Goal: Use online tool/utility: Utilize a website feature to perform a specific function

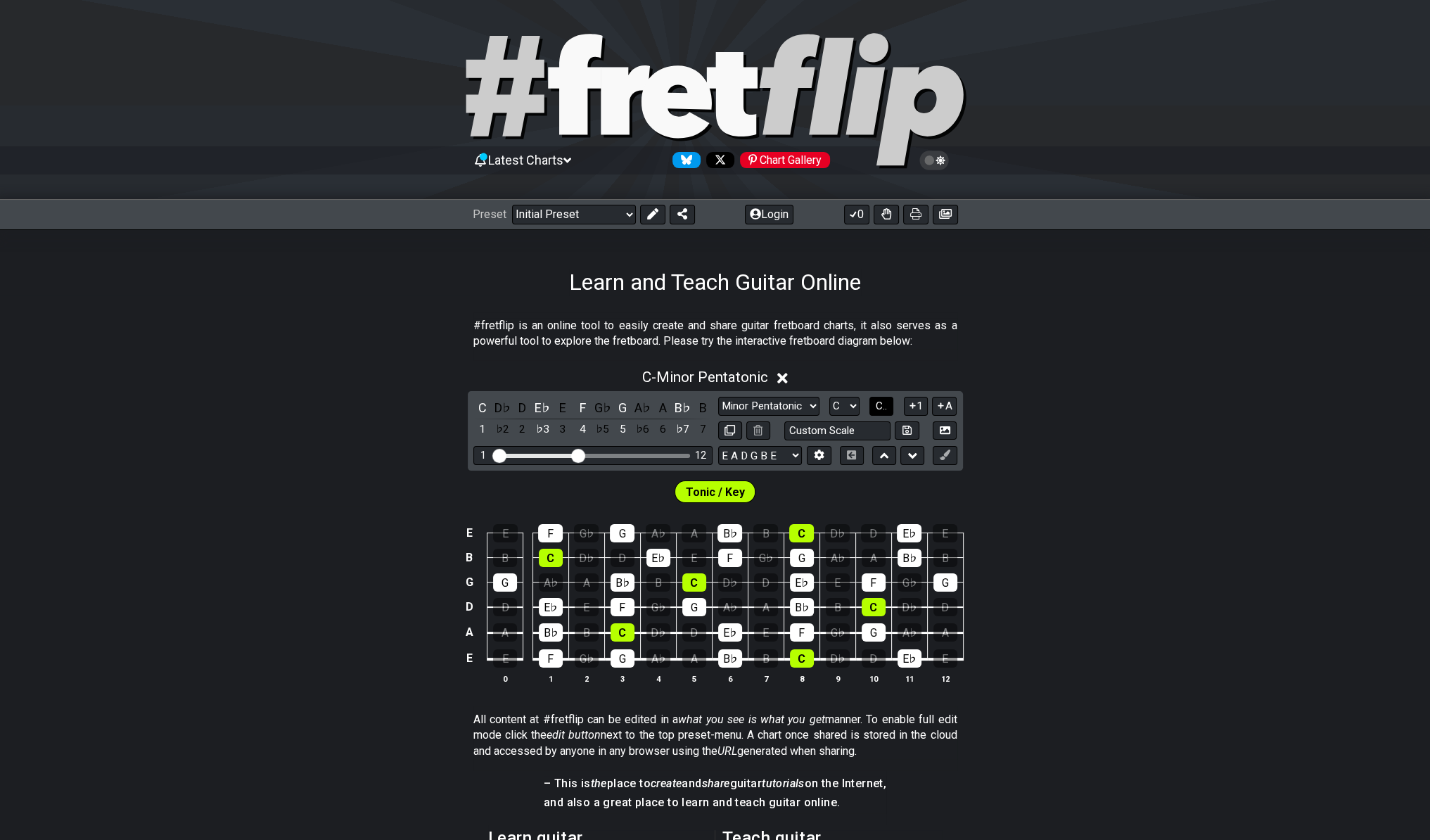
click at [880, 410] on button "C.." at bounding box center [881, 406] width 24 height 19
select select "A"
click at [829, 397] on select "A♭ A A♯ B♭ B C C♯ D♭ D D♯ E♭ E F F♯ G♭ G G♯" at bounding box center [844, 406] width 30 height 19
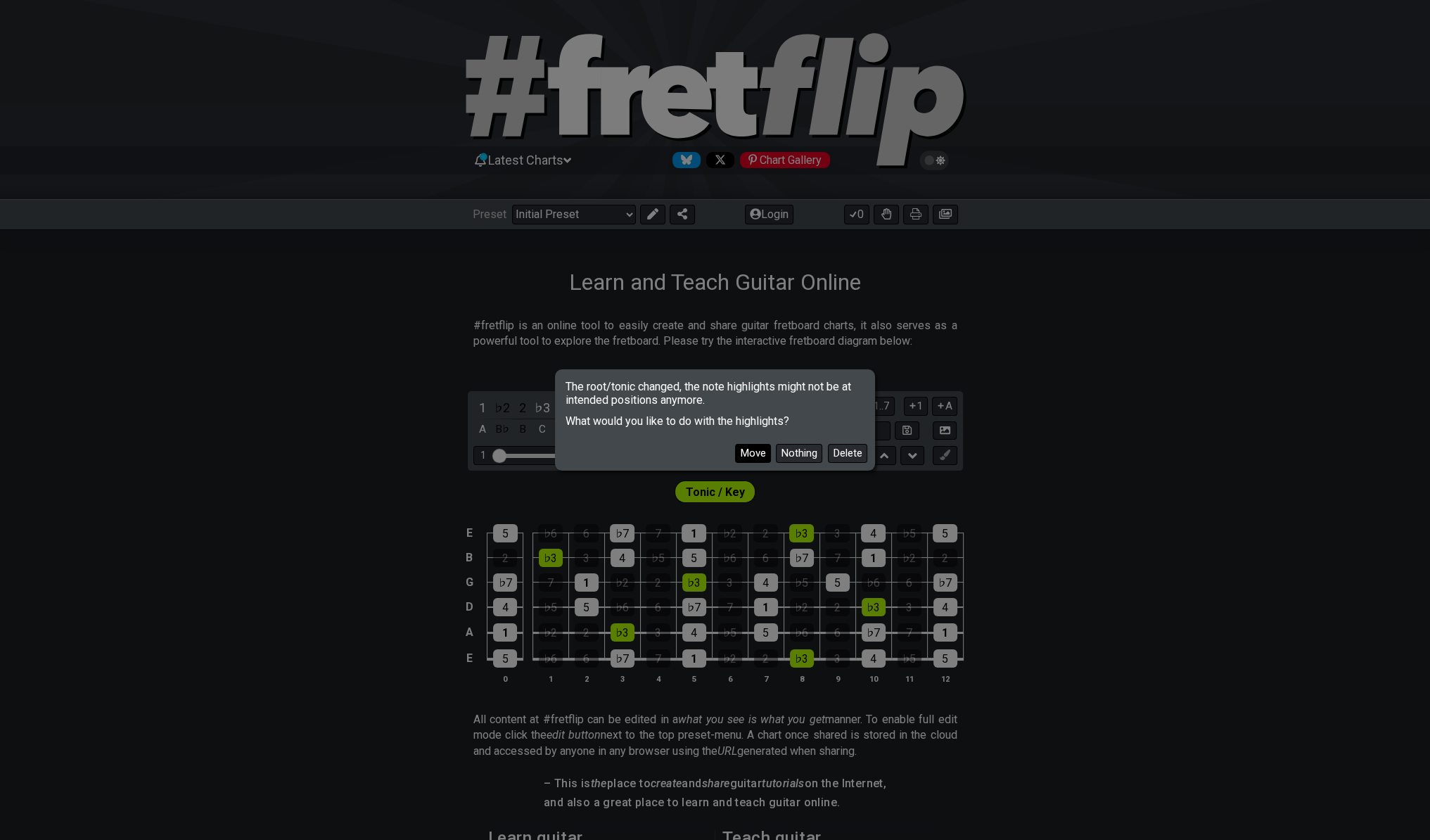
click at [754, 453] on button "Move" at bounding box center [753, 453] width 36 height 19
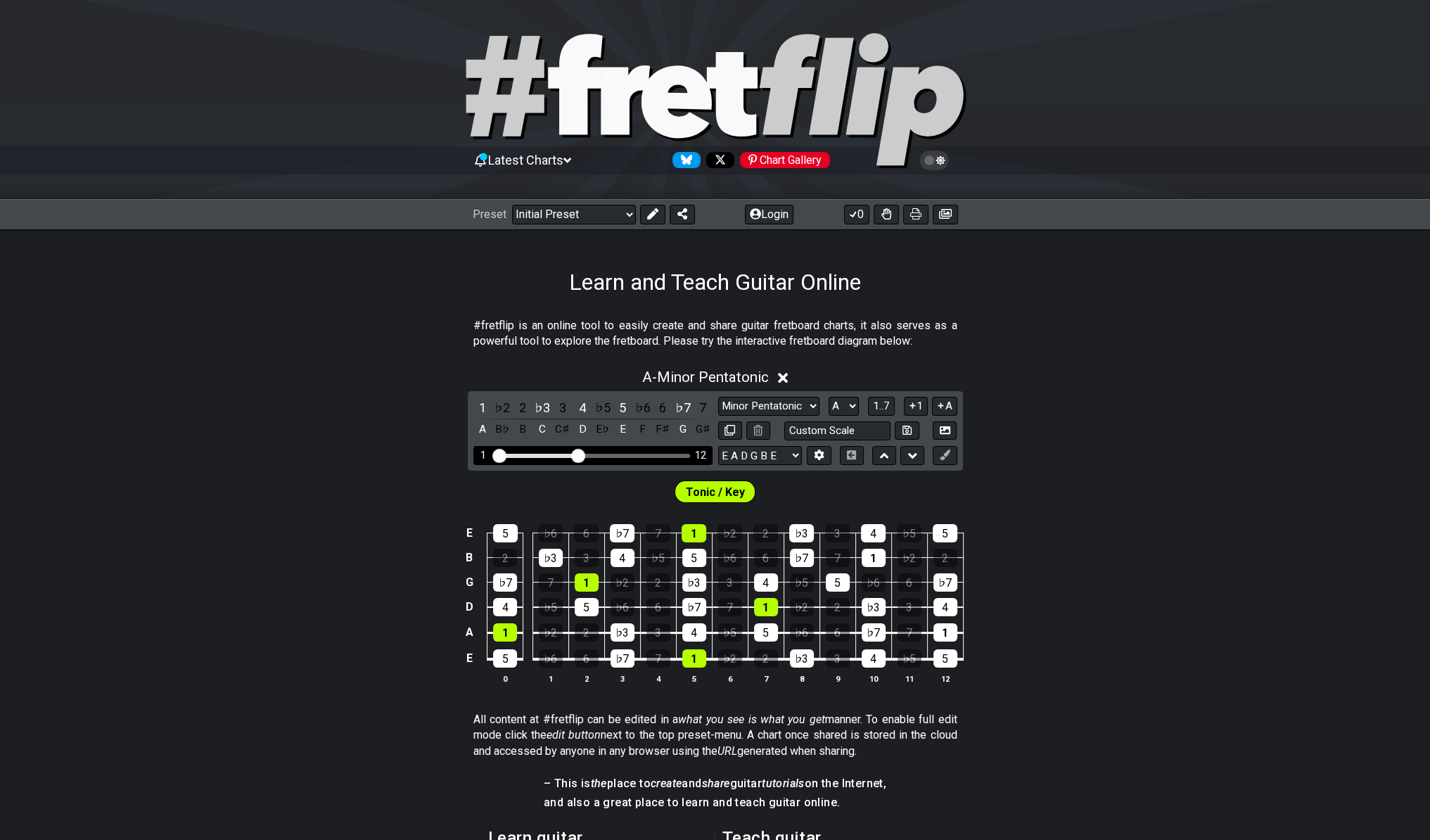
click at [628, 454] on div "Visible fret range" at bounding box center [593, 456] width 194 height 4
drag, startPoint x: 581, startPoint y: 451, endPoint x: 666, endPoint y: 451, distance: 85.0
click at [666, 454] on input "Visible fret range" at bounding box center [593, 454] width 199 height 0
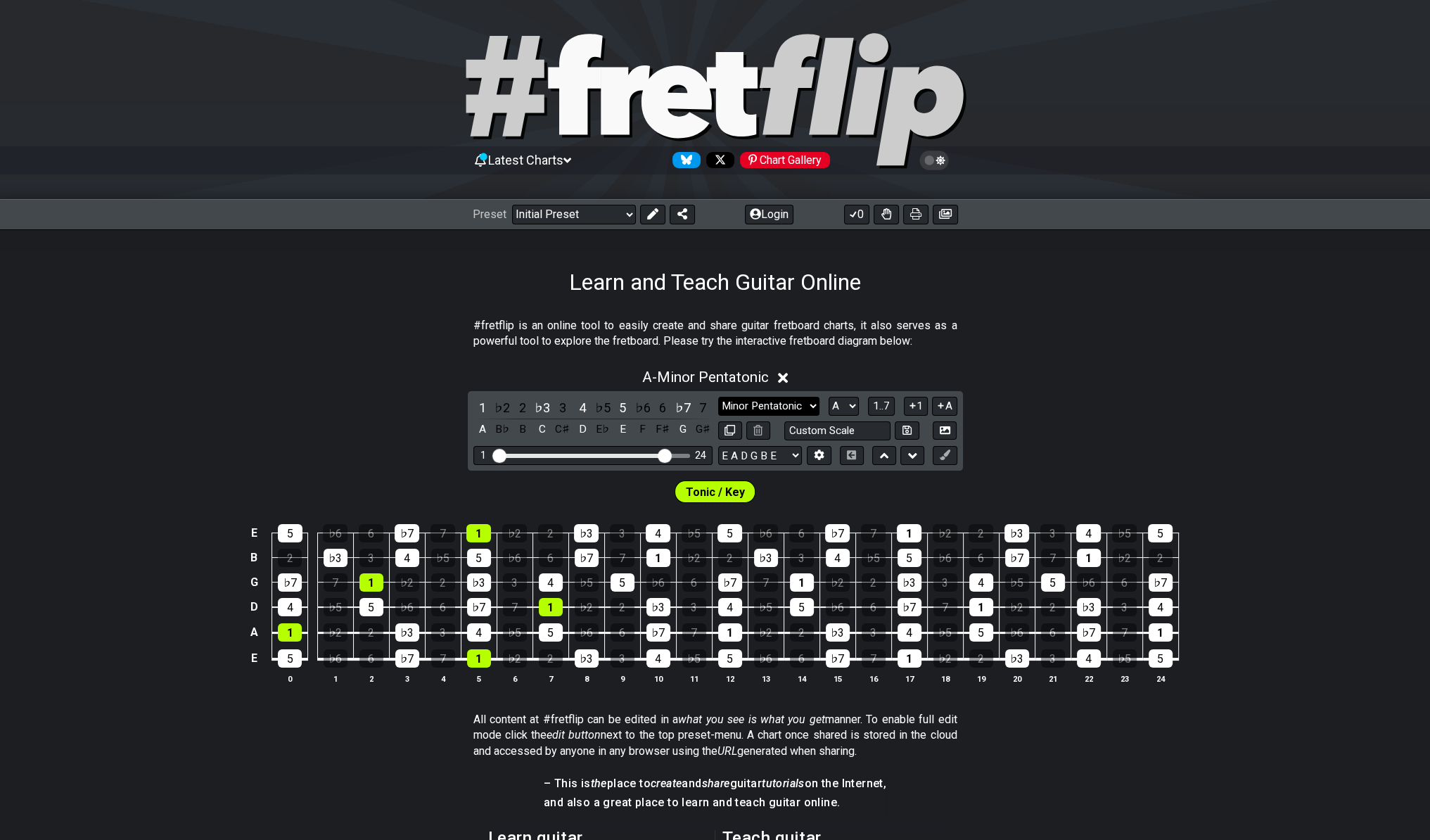
select select "Major Pentatonic"
click at [718, 397] on select "Minor Pentatonic Click to edit Minor Pentatonic Major Pentatonic Minor Blues Ma…" at bounding box center [769, 406] width 102 height 19
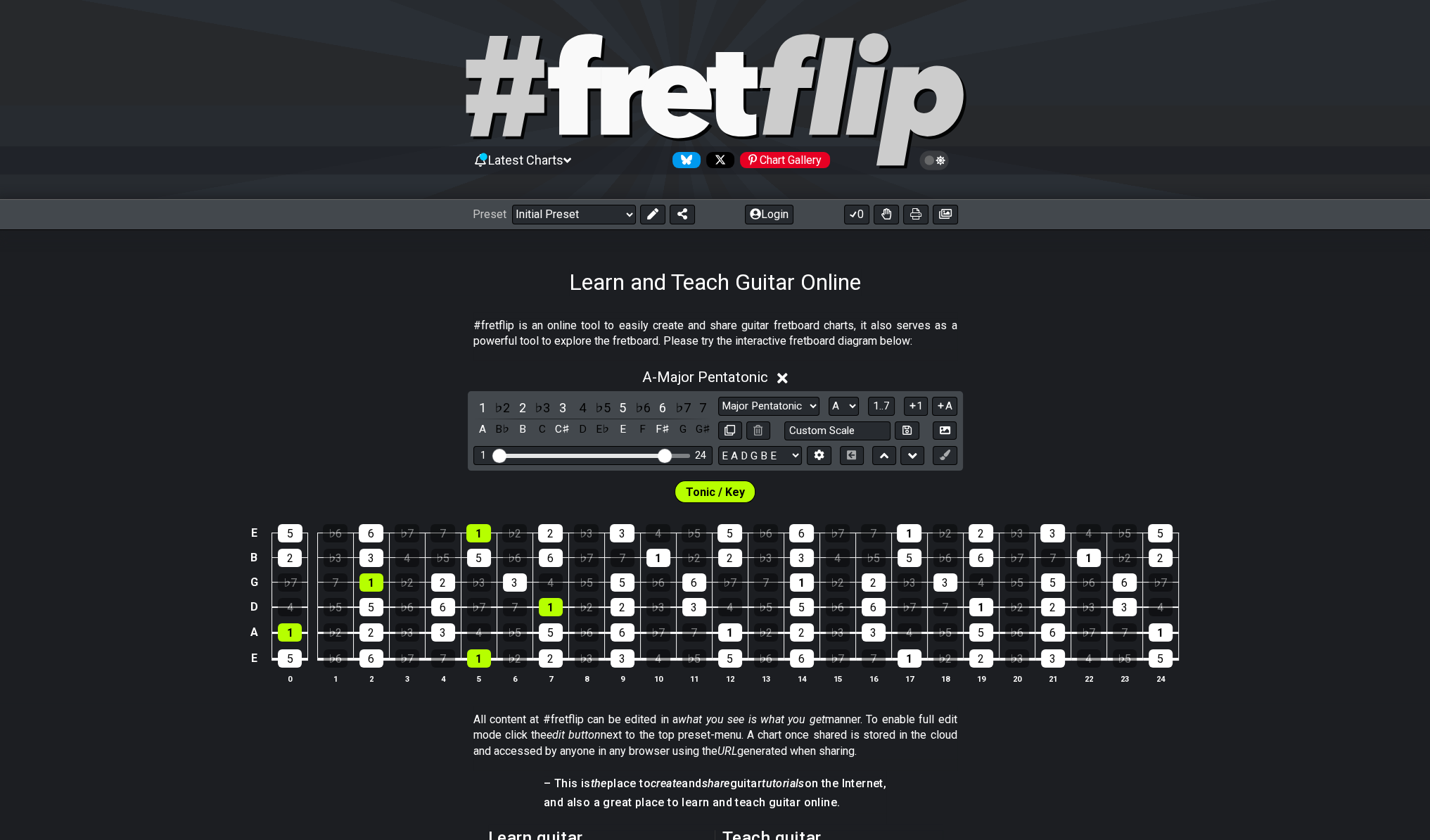
click at [731, 483] on span "Tonic / Key" at bounding box center [715, 492] width 59 height 21
click at [657, 554] on div "1" at bounding box center [658, 558] width 24 height 19
click at [690, 493] on span "Tonic / Key" at bounding box center [715, 492] width 59 height 21
click at [951, 452] on button at bounding box center [944, 455] width 24 height 19
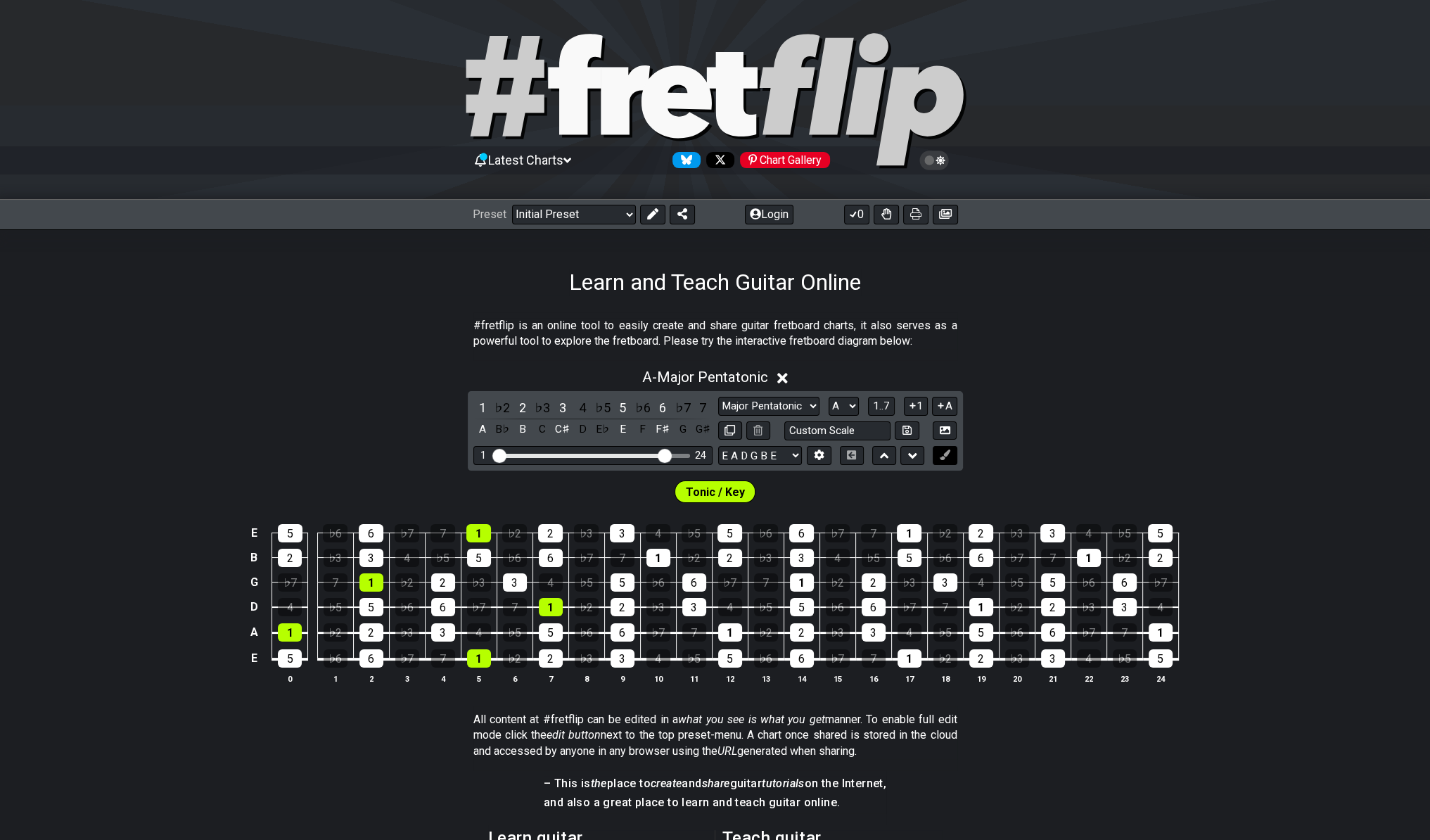
click at [951, 454] on button at bounding box center [944, 455] width 24 height 19
click at [709, 492] on span "Tonic / Key" at bounding box center [715, 492] width 59 height 21
click at [945, 455] on icon at bounding box center [945, 455] width 11 height 11
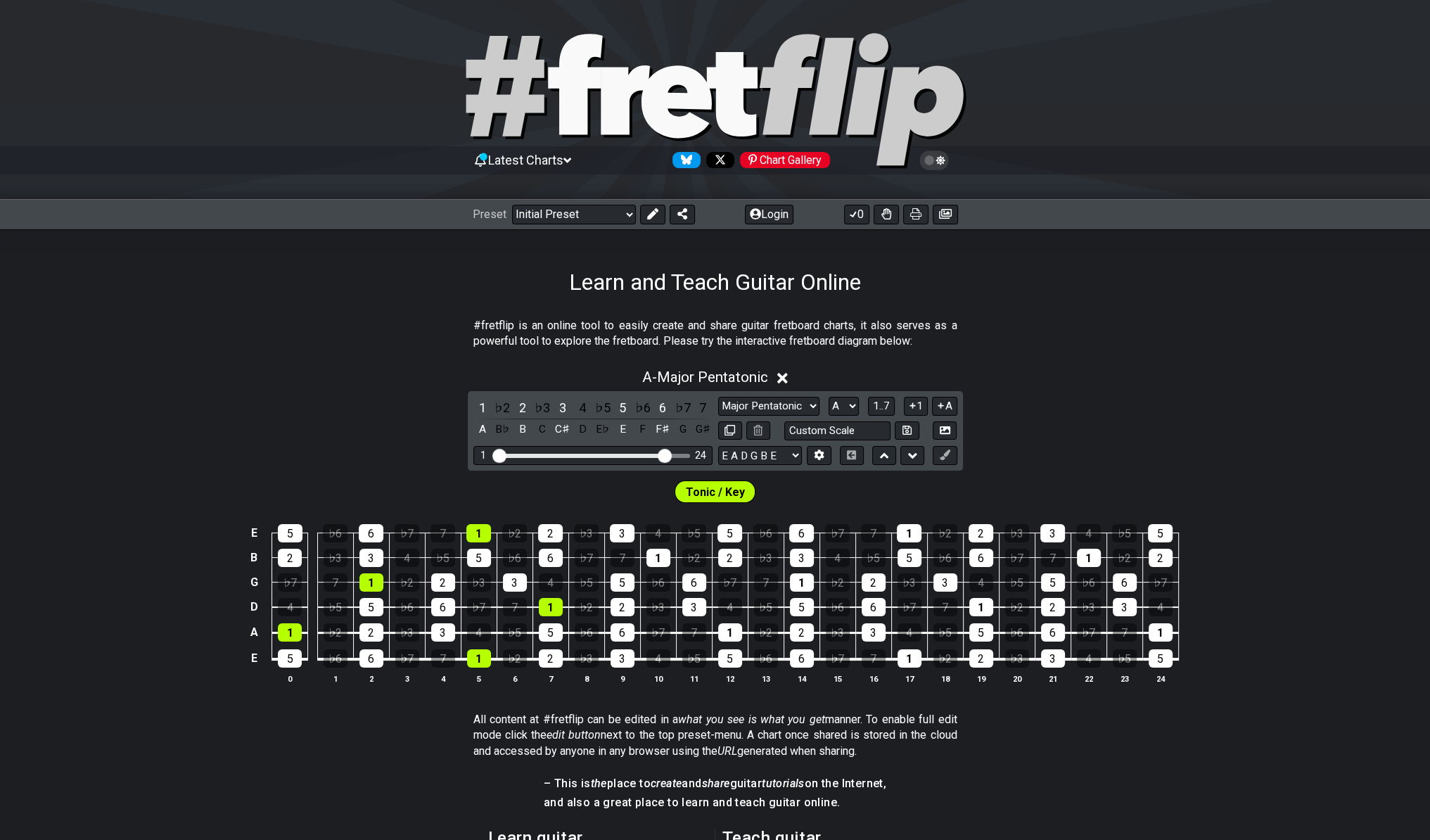
click at [712, 486] on span "Tonic / Key" at bounding box center [715, 492] width 59 height 21
click at [954, 456] on button at bounding box center [944, 455] width 24 height 19
click at [951, 454] on button at bounding box center [944, 455] width 24 height 19
click at [942, 456] on icon at bounding box center [945, 455] width 11 height 11
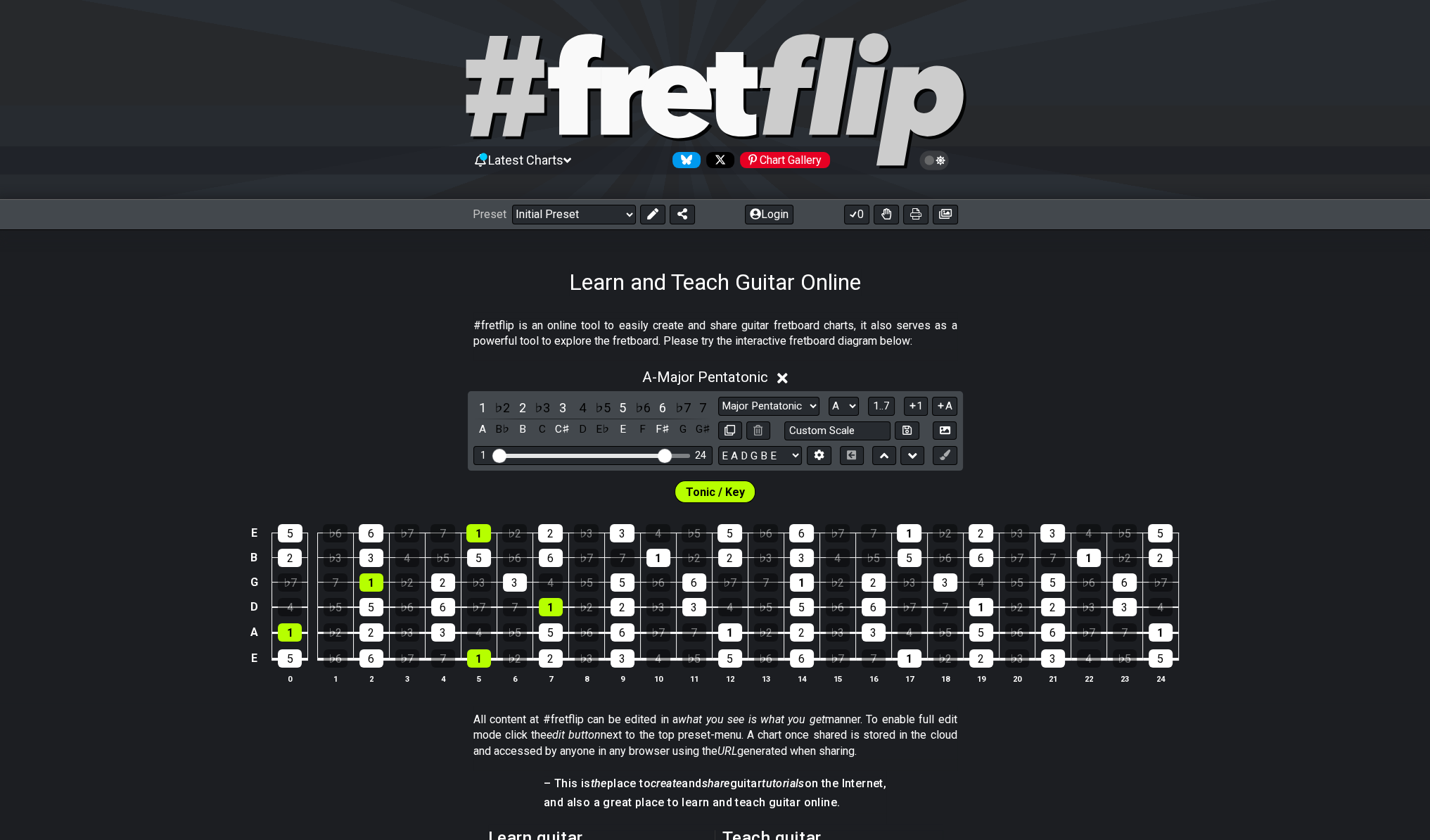
click at [716, 489] on span "Tonic / Key" at bounding box center [715, 492] width 59 height 21
click at [649, 211] on icon at bounding box center [653, 214] width 11 height 11
click at [937, 450] on button at bounding box center [944, 455] width 24 height 19
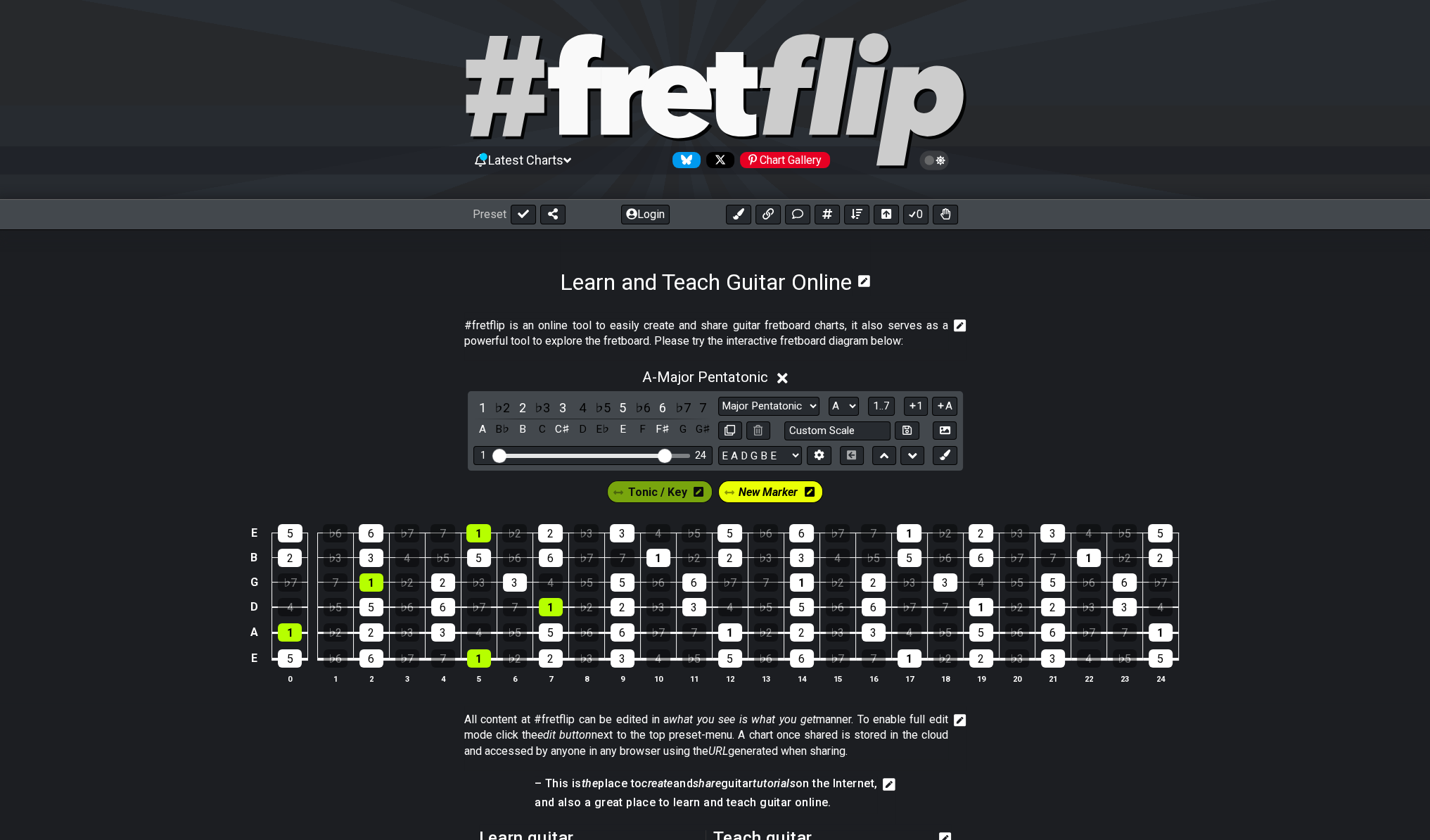
click at [651, 486] on span "Tonic / Key" at bounding box center [657, 492] width 59 height 21
click at [656, 556] on div "1" at bounding box center [658, 558] width 24 height 19
click at [728, 628] on div "1" at bounding box center [729, 633] width 24 height 19
click at [811, 580] on div "1" at bounding box center [802, 583] width 24 height 19
click at [914, 529] on div "1" at bounding box center [909, 533] width 24 height 19
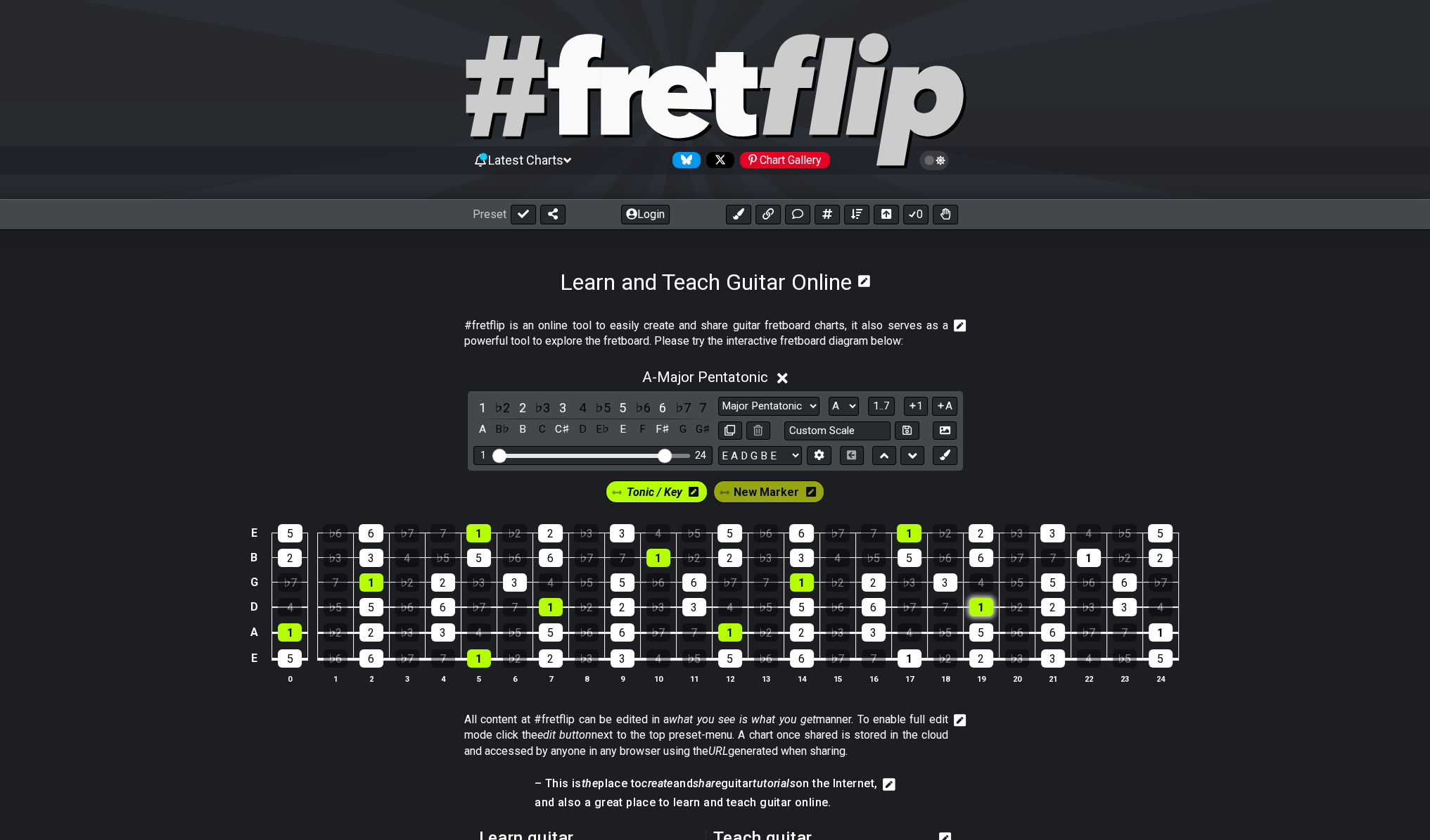
click at [975, 606] on div "1" at bounding box center [981, 607] width 24 height 19
click at [905, 652] on div "1" at bounding box center [909, 658] width 24 height 19
click at [1085, 559] on div "1" at bounding box center [1088, 558] width 24 height 19
click at [1156, 624] on div "1" at bounding box center [1160, 633] width 24 height 19
click at [806, 493] on icon at bounding box center [811, 492] width 10 height 11
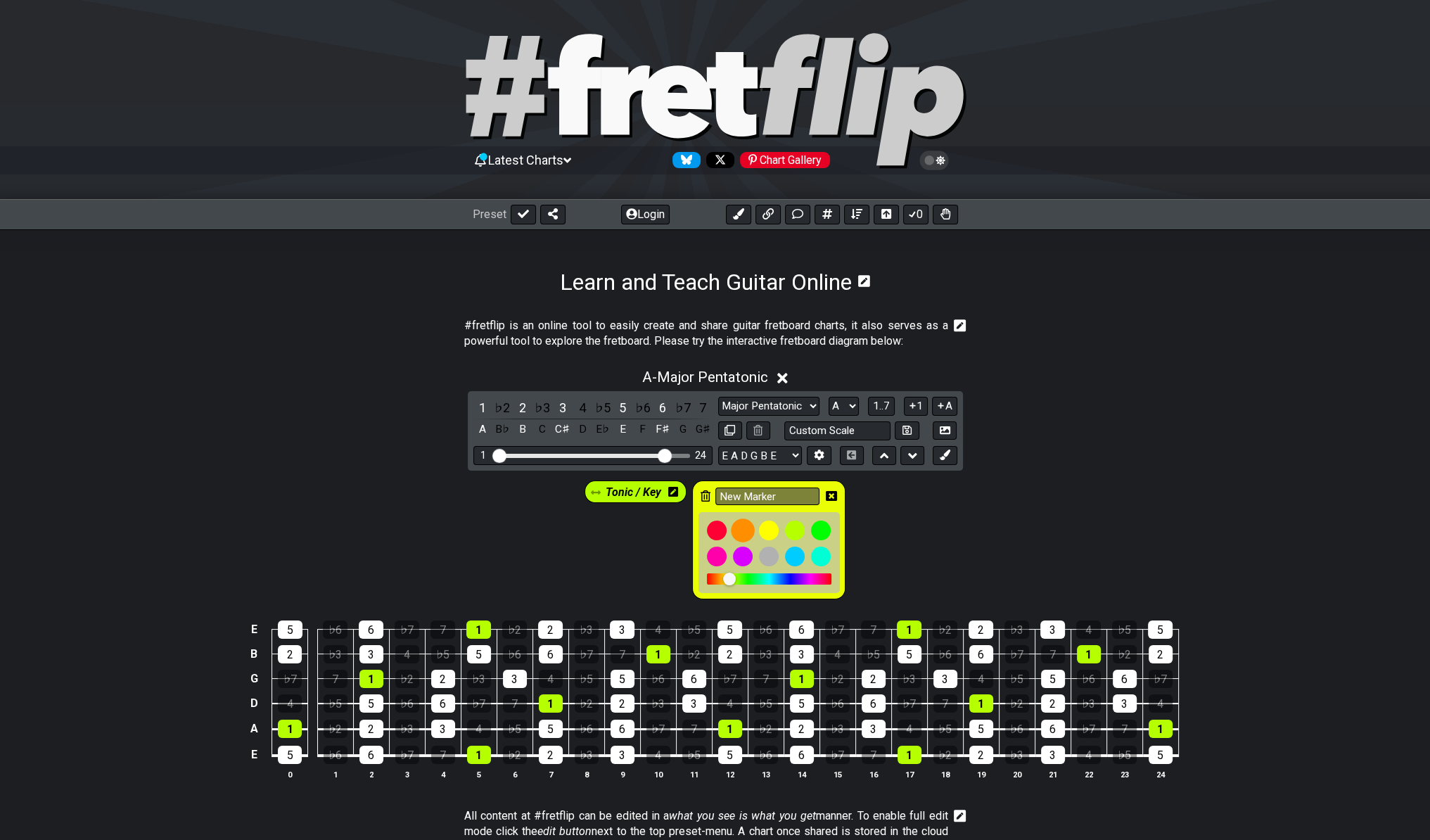
click at [736, 523] on div at bounding box center [742, 530] width 24 height 24
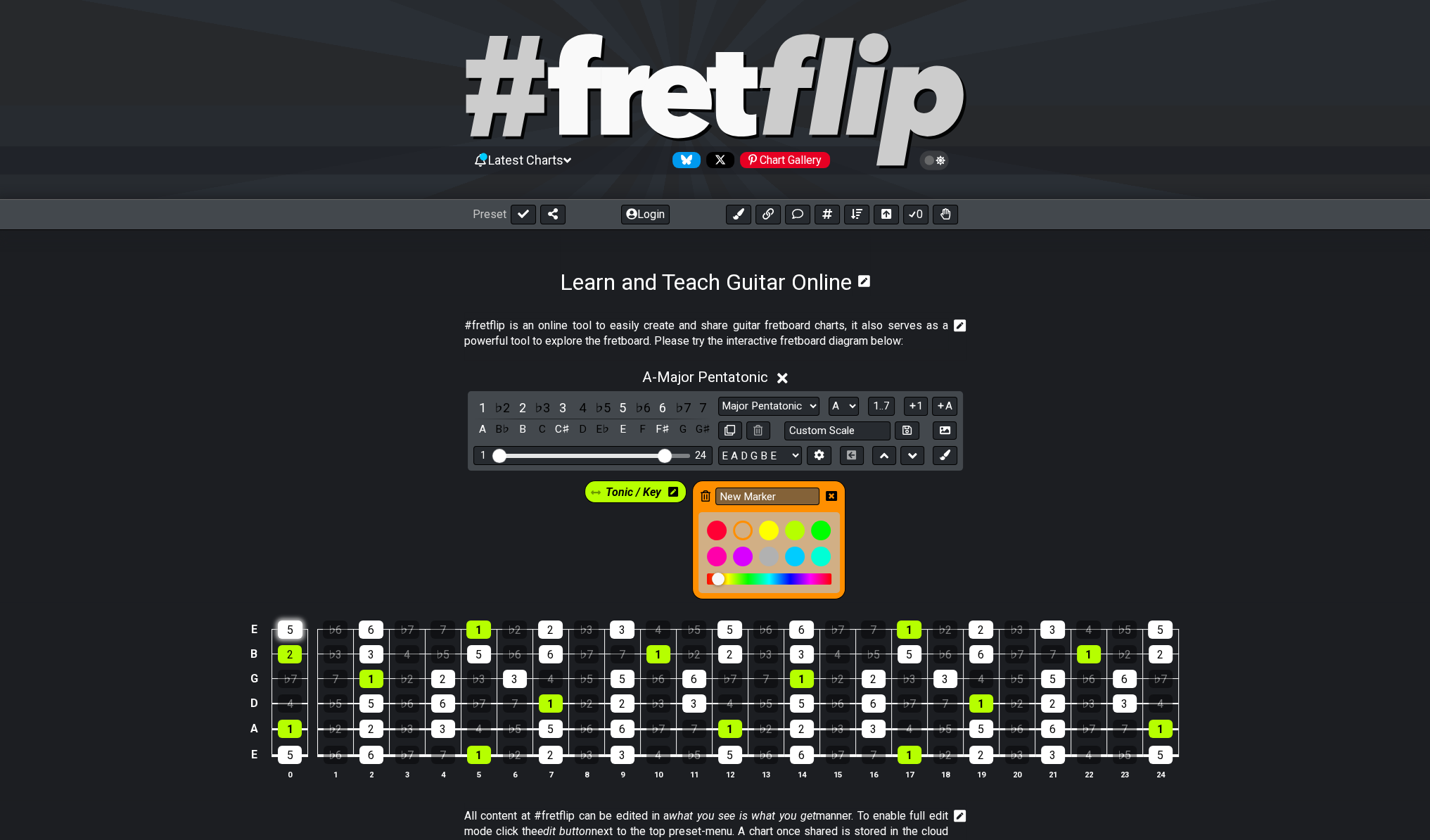
drag, startPoint x: 288, startPoint y: 648, endPoint x: 290, endPoint y: 630, distance: 18.1
click at [290, 633] on tbody "E 5 ♭6 6 ♭7 7 1 ♭2 2 ♭3 3 4 ♭5 5 ♭6 6 ♭7 7 1 ♭2 2 ♭3 3 4 ♭5 5 B 2 ♭3 3 4 ♭5 5 ♭…" at bounding box center [711, 687] width 932 height 165
click at [948, 456] on icon at bounding box center [945, 455] width 11 height 11
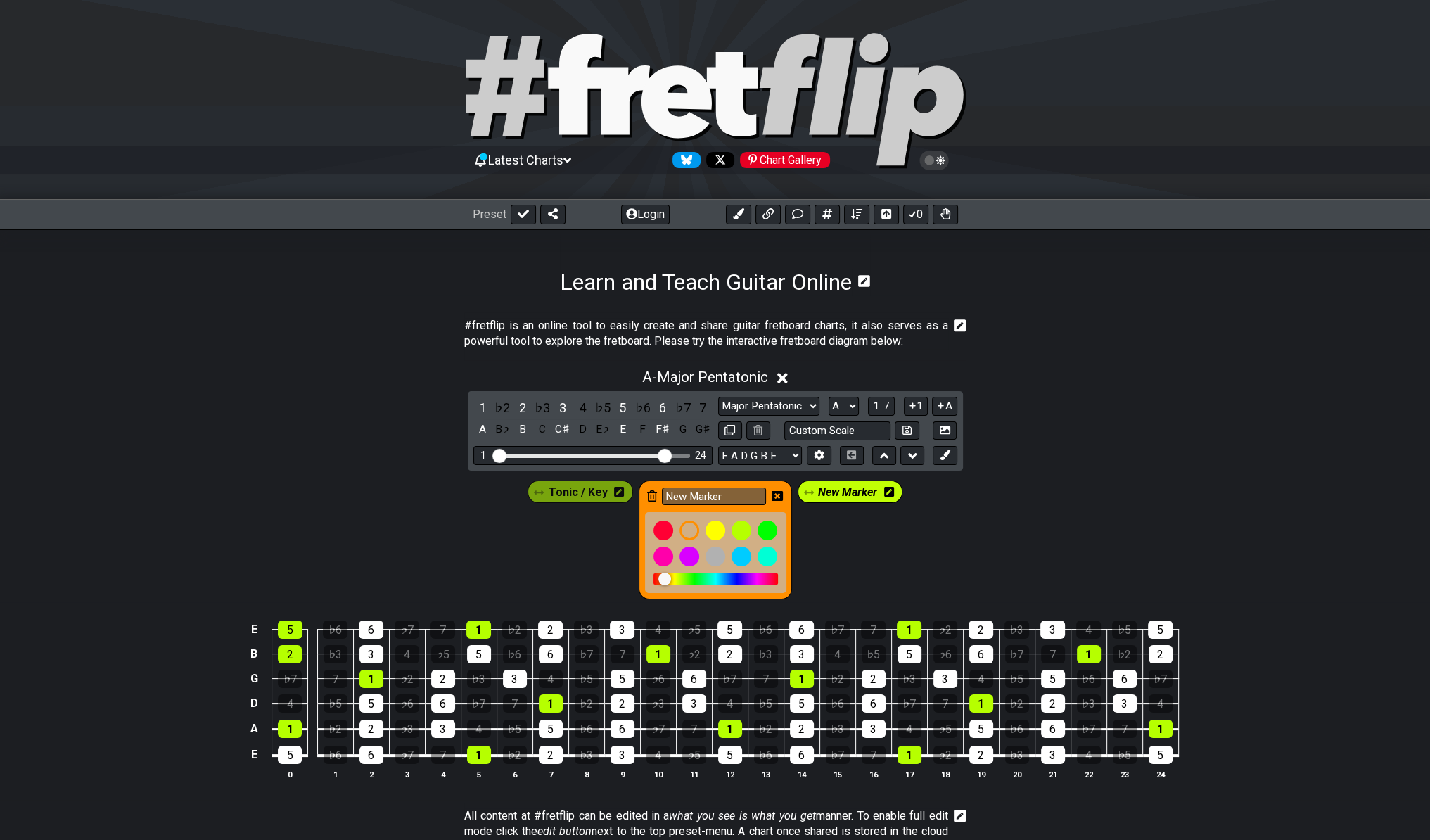
click at [870, 491] on span "New Marker" at bounding box center [847, 492] width 59 height 21
click at [873, 489] on span "New Marker" at bounding box center [847, 492] width 65 height 21
click at [853, 493] on span "New Marker" at bounding box center [847, 492] width 59 height 21
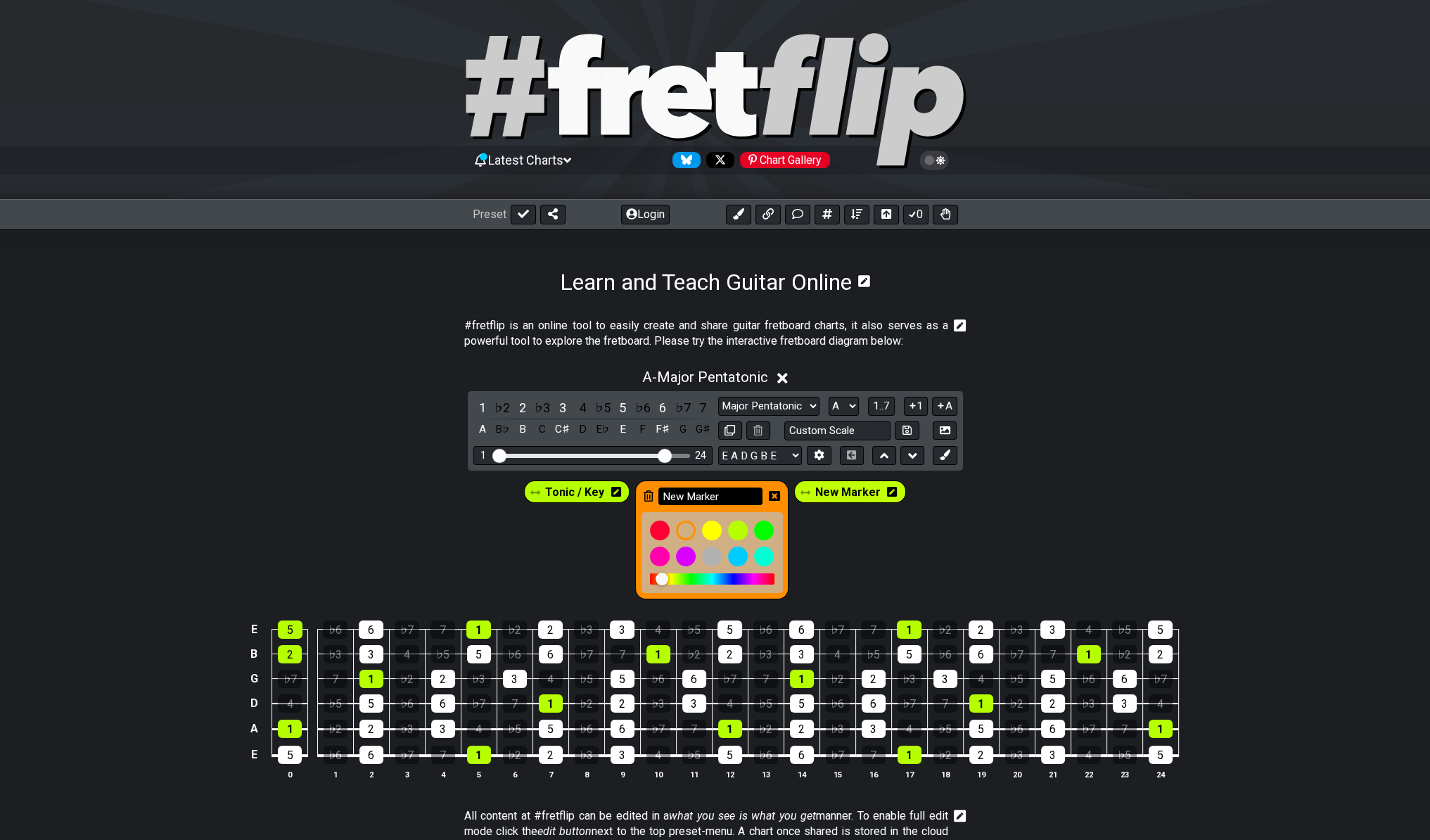
click at [744, 488] on input "New Marker" at bounding box center [711, 496] width 104 height 18
click at [844, 525] on div "Tonic / Key New Marker New Marker" at bounding box center [714, 540] width 387 height 124
click at [810, 488] on icon at bounding box center [805, 493] width 10 height 10
click at [887, 488] on icon at bounding box center [892, 492] width 10 height 10
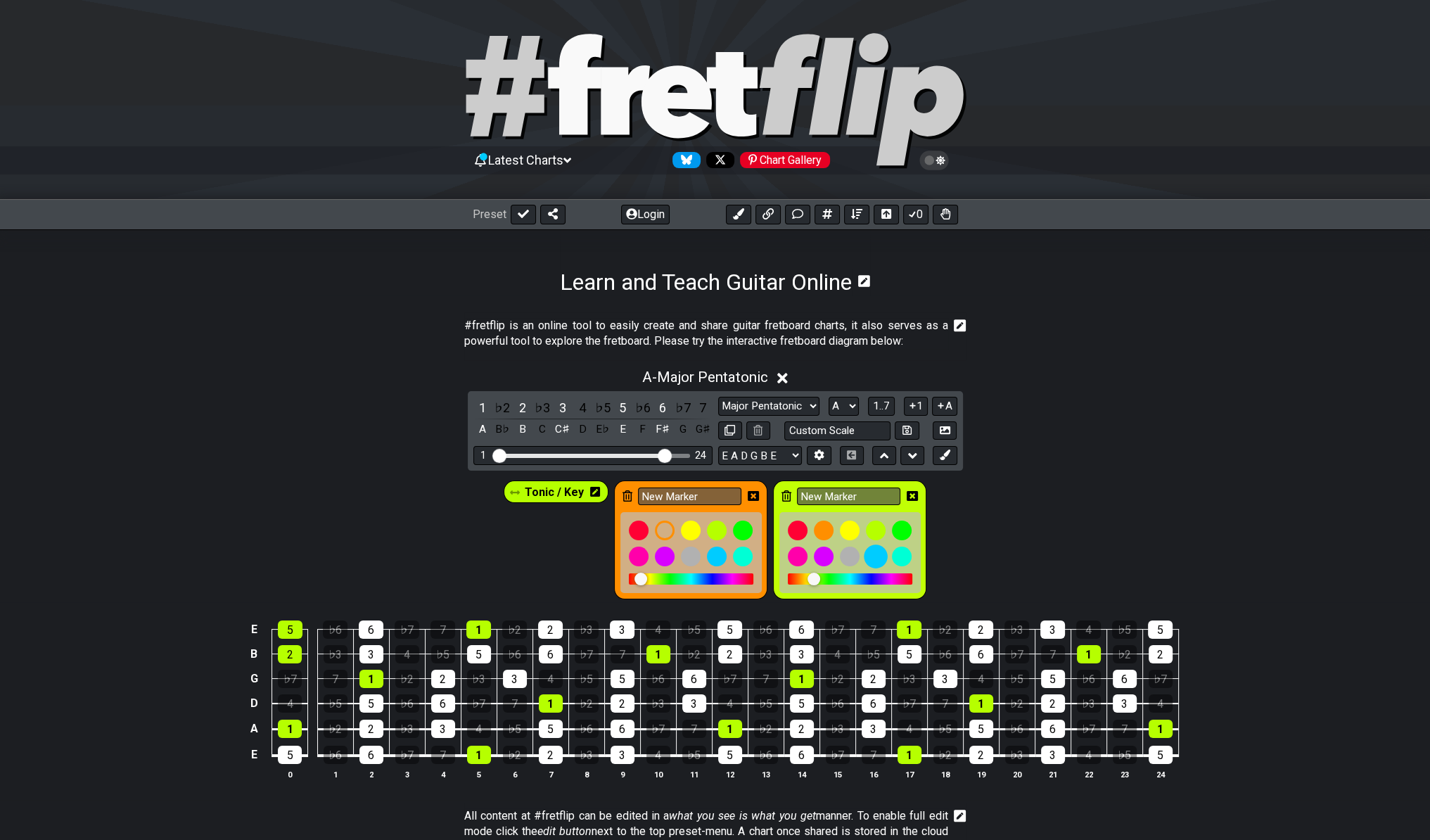
click at [881, 556] on div at bounding box center [875, 555] width 24 height 24
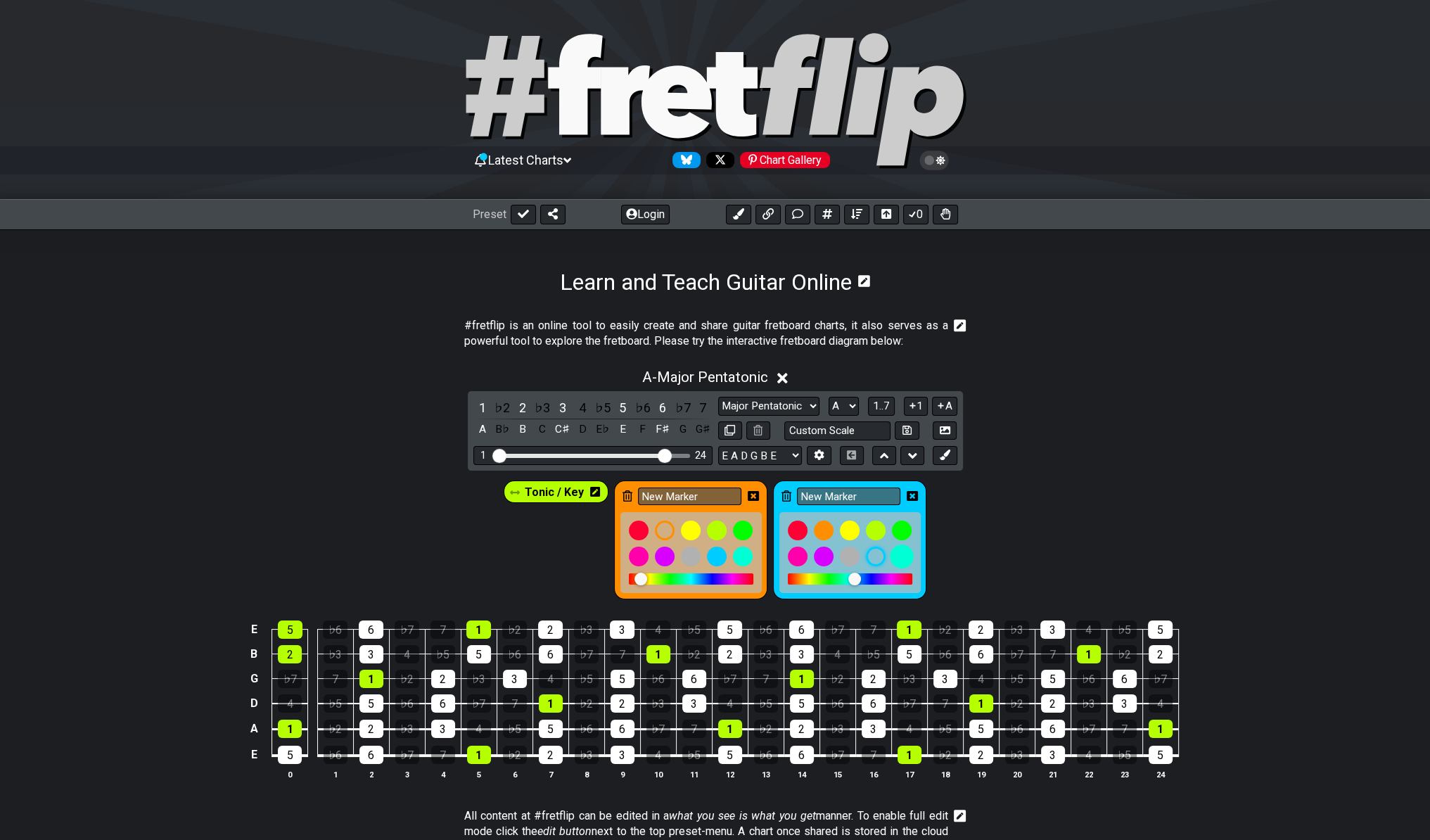
click at [902, 554] on div at bounding box center [901, 555] width 24 height 24
click at [977, 503] on div "Tonic / Key New Marker New Marker" at bounding box center [715, 536] width 1430 height 132
click at [943, 454] on icon at bounding box center [945, 455] width 11 height 11
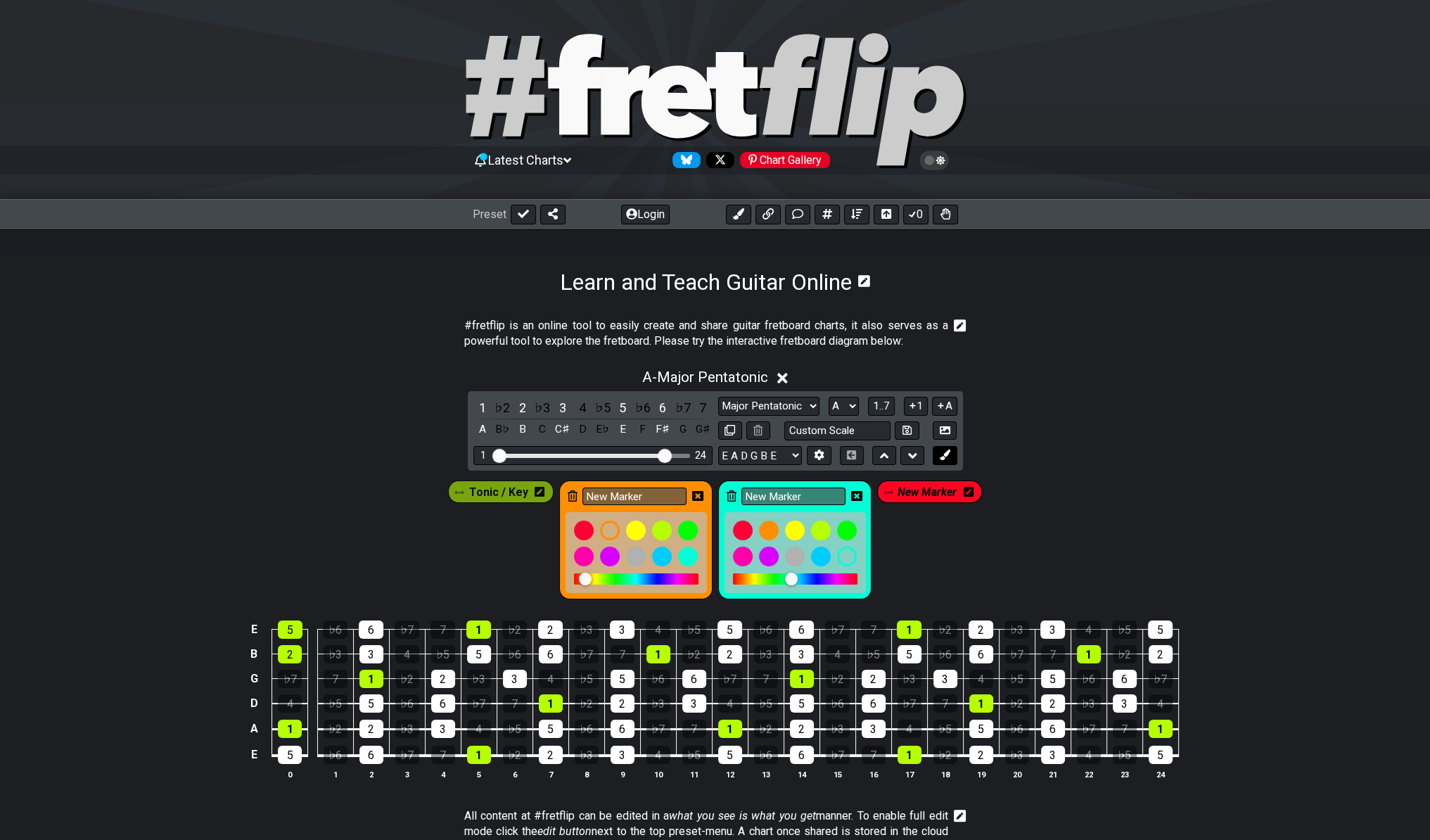
click at [950, 454] on button at bounding box center [944, 455] width 24 height 19
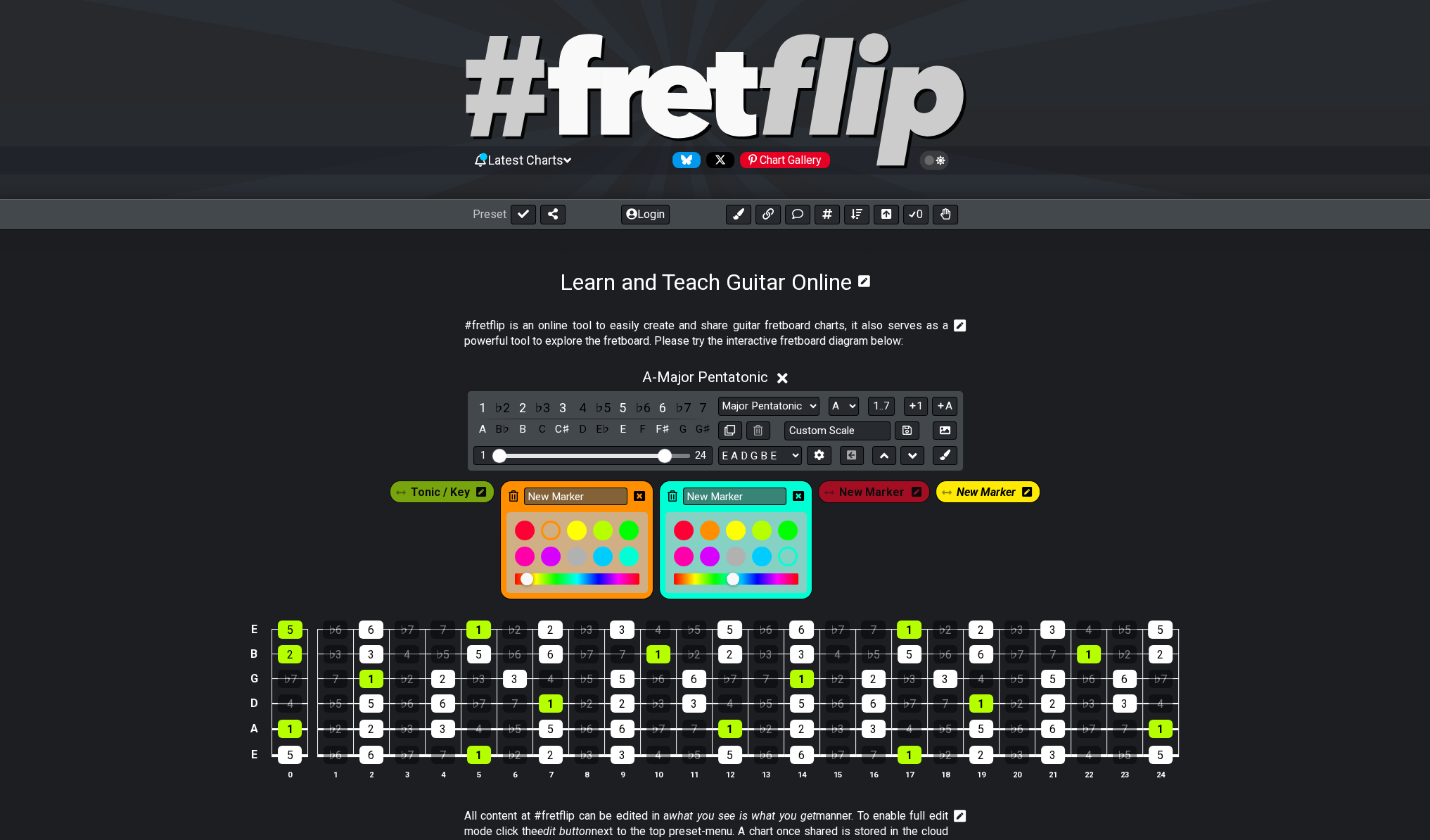
click at [971, 482] on span "New Marker" at bounding box center [986, 492] width 59 height 21
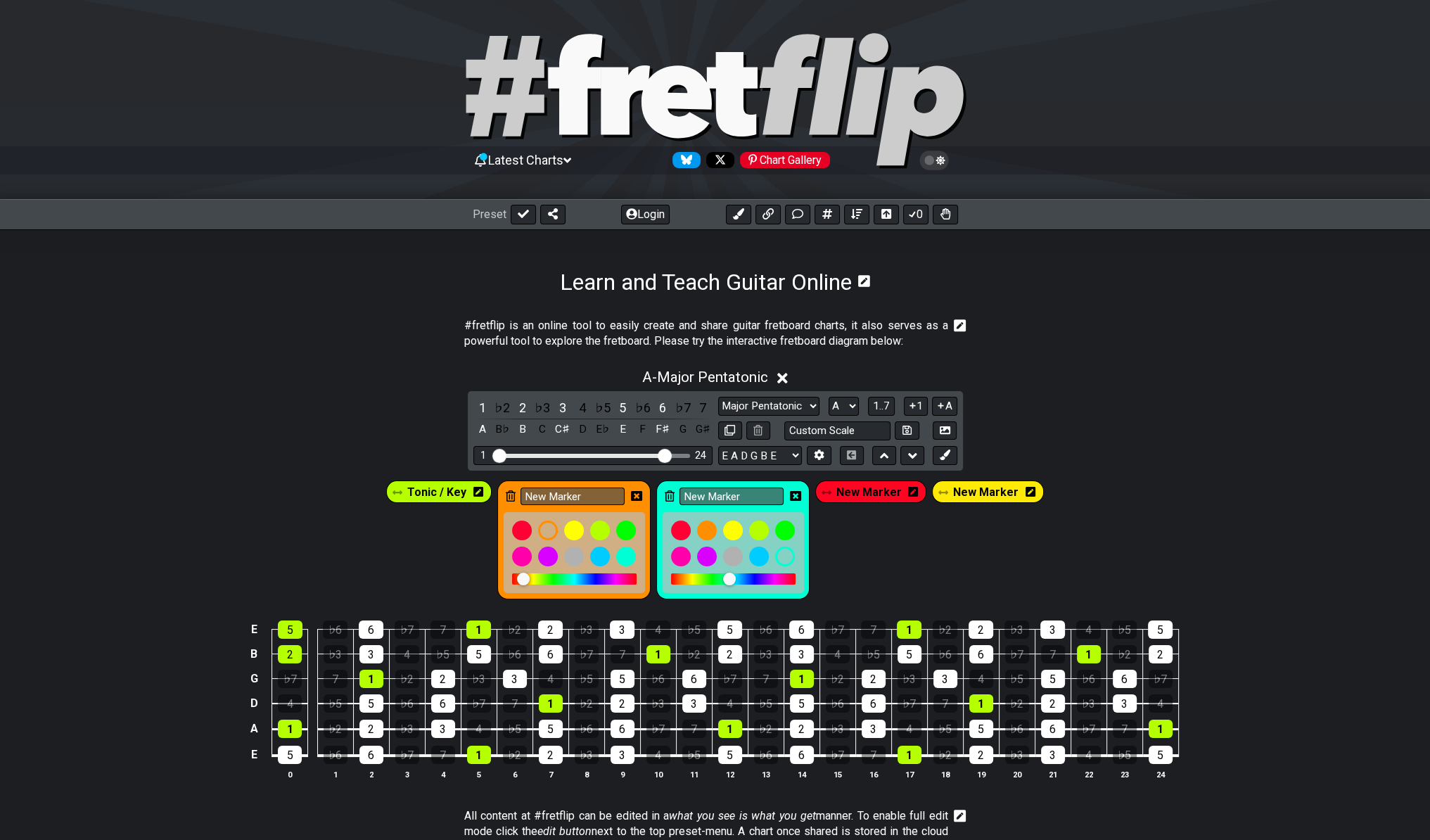
click at [992, 493] on span "New Marker" at bounding box center [985, 492] width 65 height 21
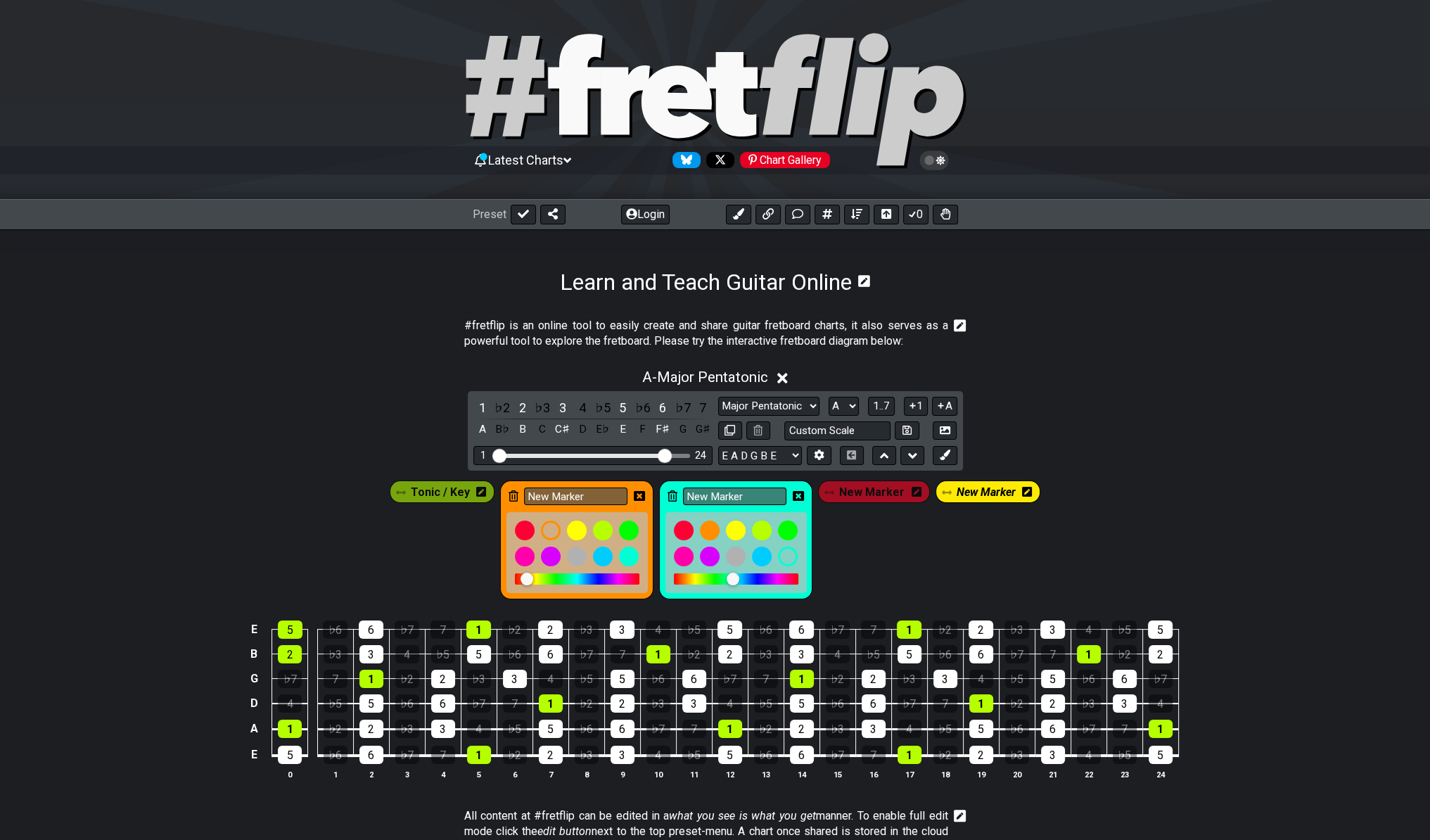
click at [1022, 491] on icon at bounding box center [1027, 492] width 10 height 10
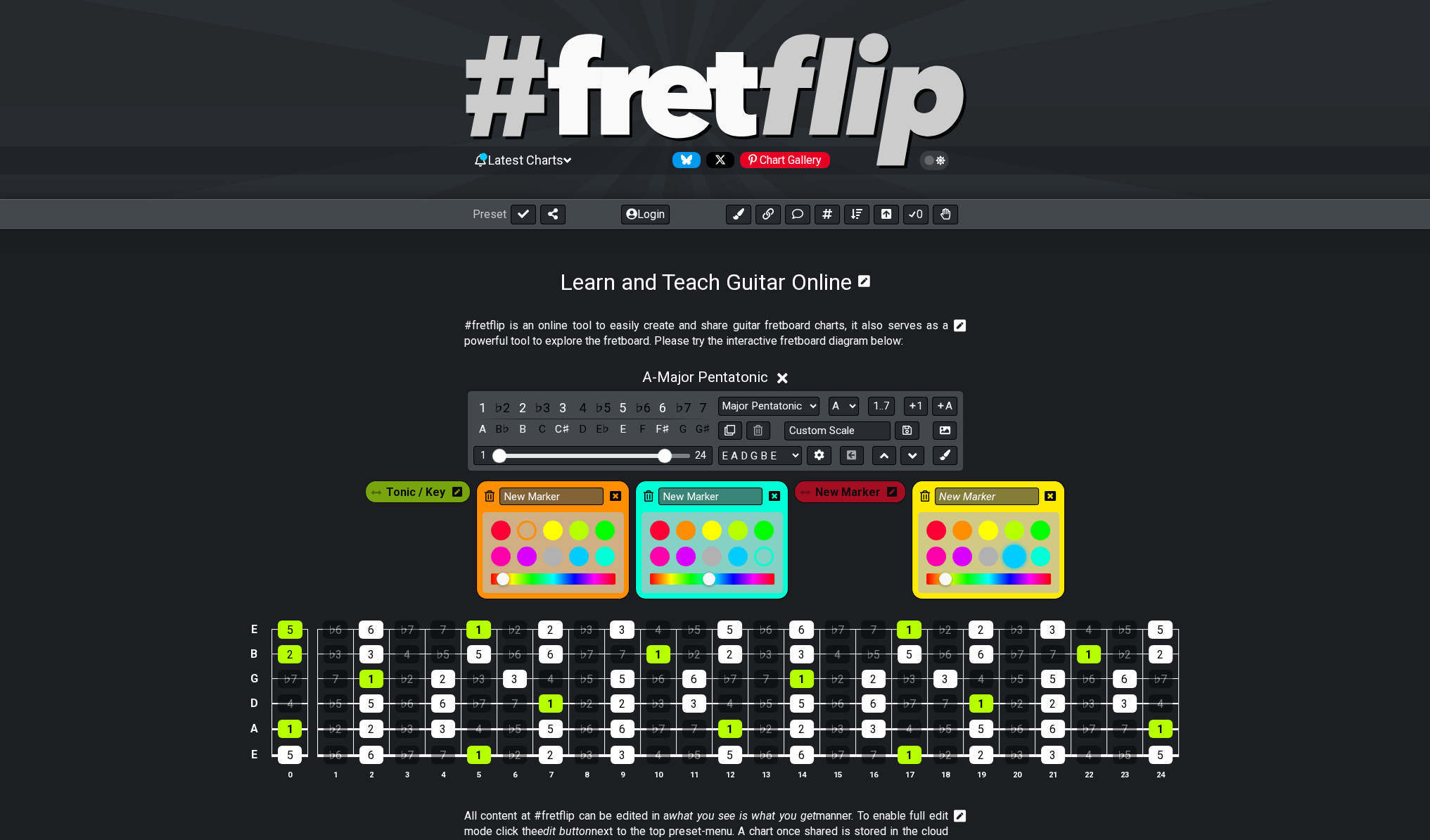
click at [1006, 545] on div at bounding box center [1014, 555] width 24 height 24
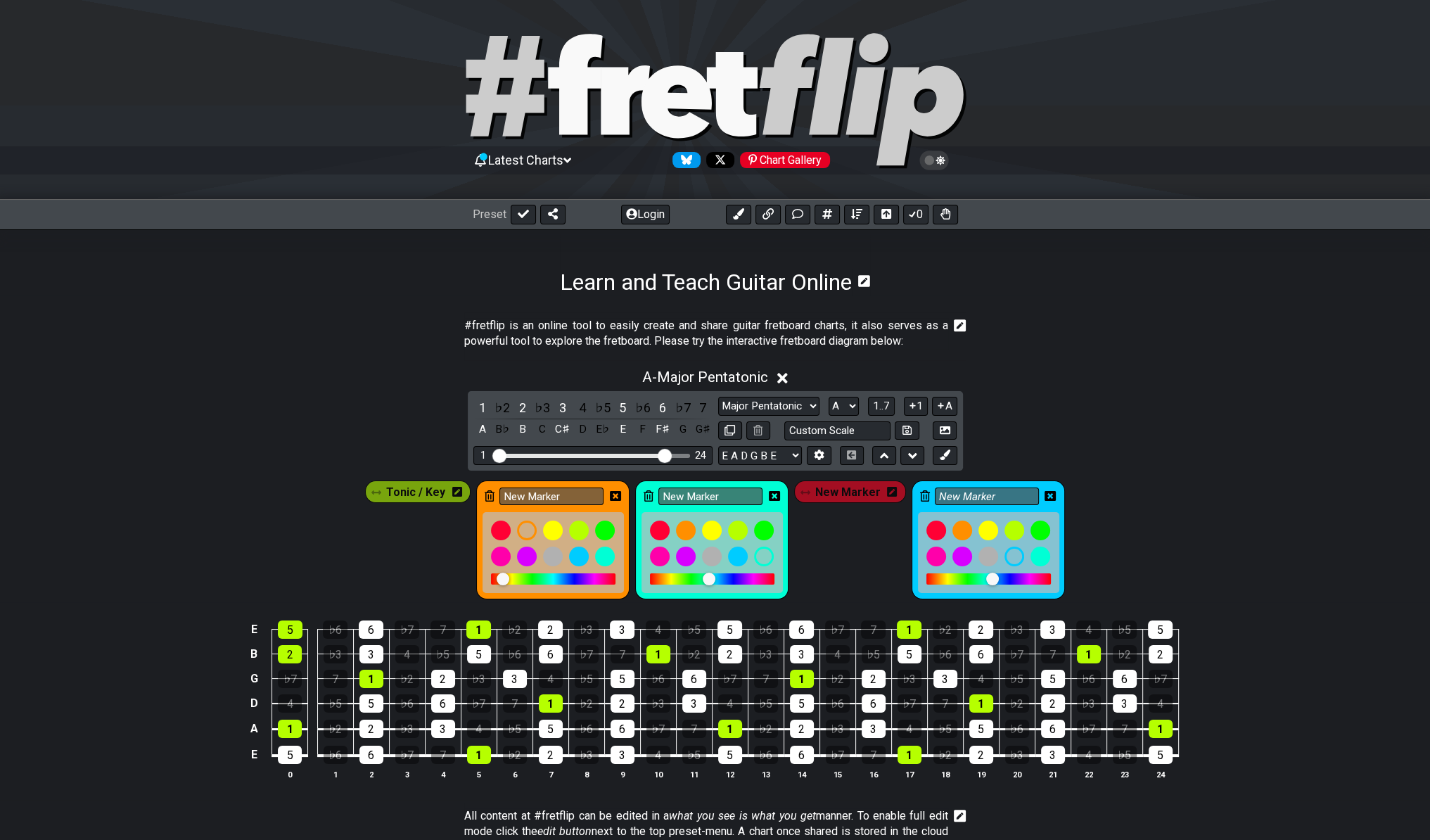
drag, startPoint x: 987, startPoint y: 573, endPoint x: 997, endPoint y: 575, distance: 10.2
click at [997, 576] on div at bounding box center [992, 579] width 13 height 13
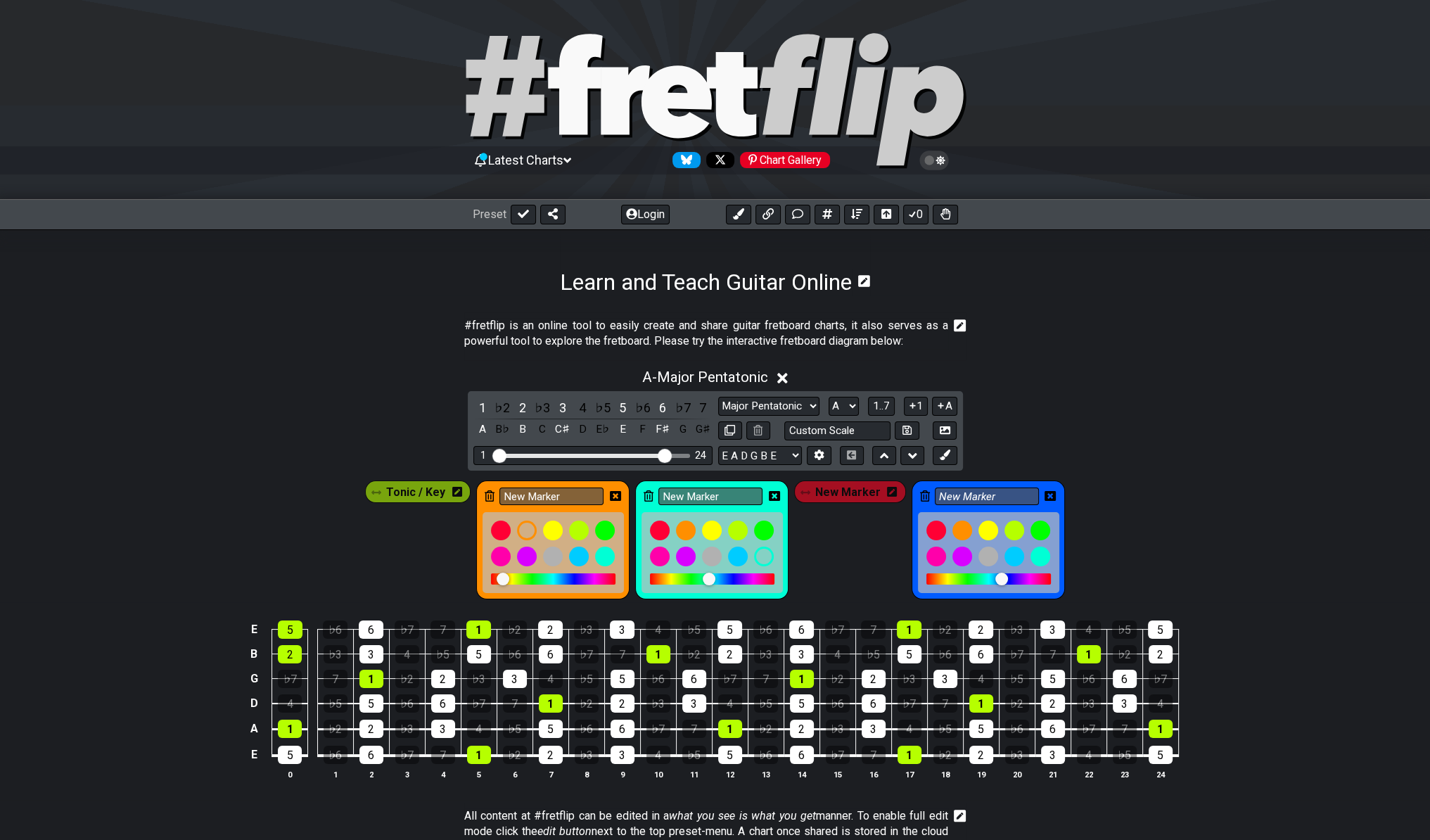
click at [997, 575] on div at bounding box center [1002, 579] width 13 height 13
click at [1067, 393] on div "A - Major Pentatonic 1 ♭2 2 ♭3 3 4 ♭5 5 ♭6 6 ♭7 7 A B♭ B C C♯ D E♭ E F F♯ G G♯ …" at bounding box center [715, 580] width 1430 height 439
click at [368, 649] on div "3" at bounding box center [371, 654] width 24 height 19
click at [442, 723] on div "3" at bounding box center [443, 728] width 24 height 19
click at [511, 673] on div "3" at bounding box center [514, 679] width 24 height 19
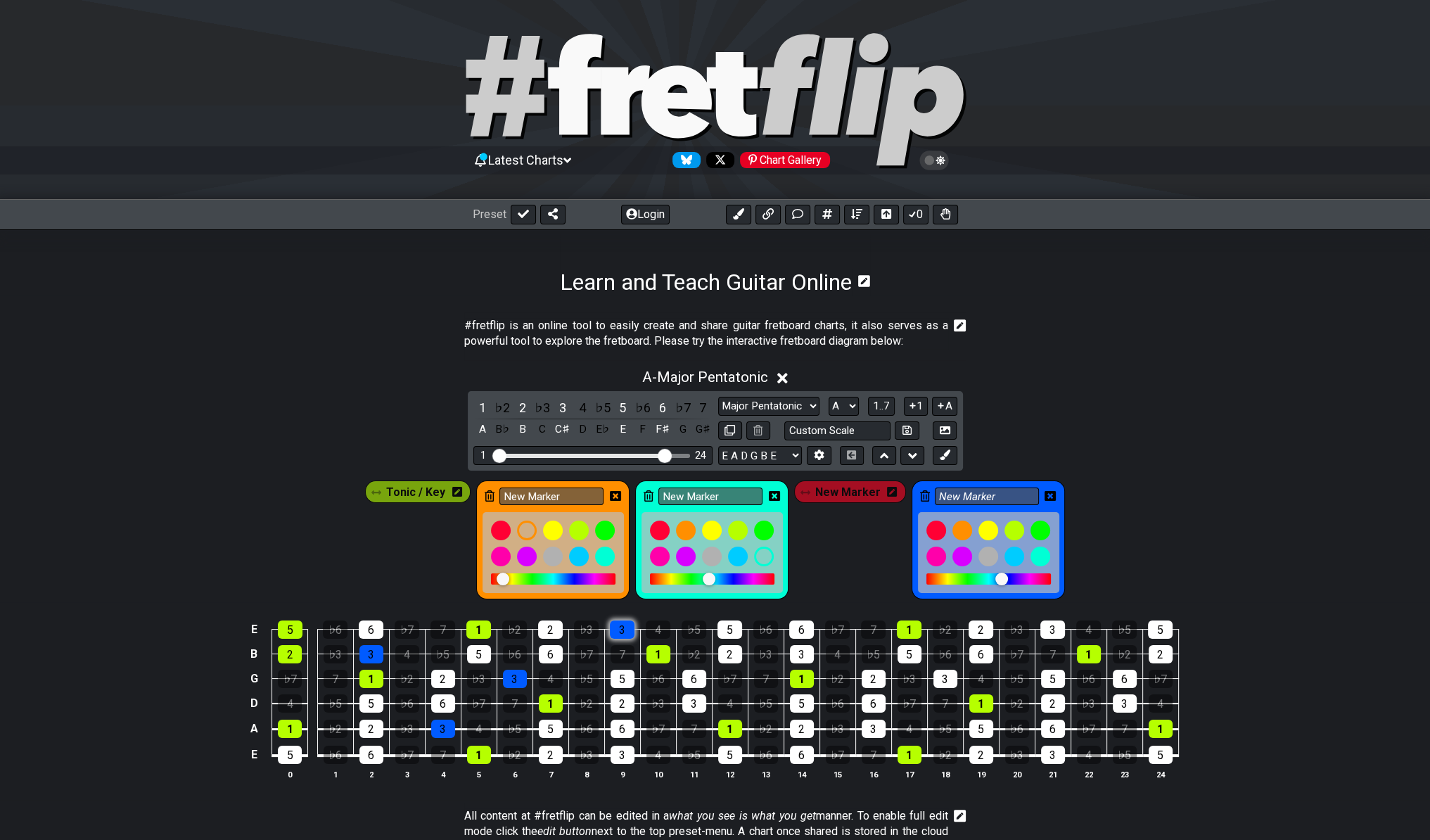
click at [623, 623] on div "3" at bounding box center [622, 630] width 24 height 19
click at [630, 755] on div "3" at bounding box center [622, 755] width 24 height 19
click at [692, 697] on div "3" at bounding box center [694, 703] width 24 height 19
click at [802, 650] on div "3" at bounding box center [802, 654] width 24 height 19
click at [882, 726] on div "3" at bounding box center [873, 728] width 24 height 19
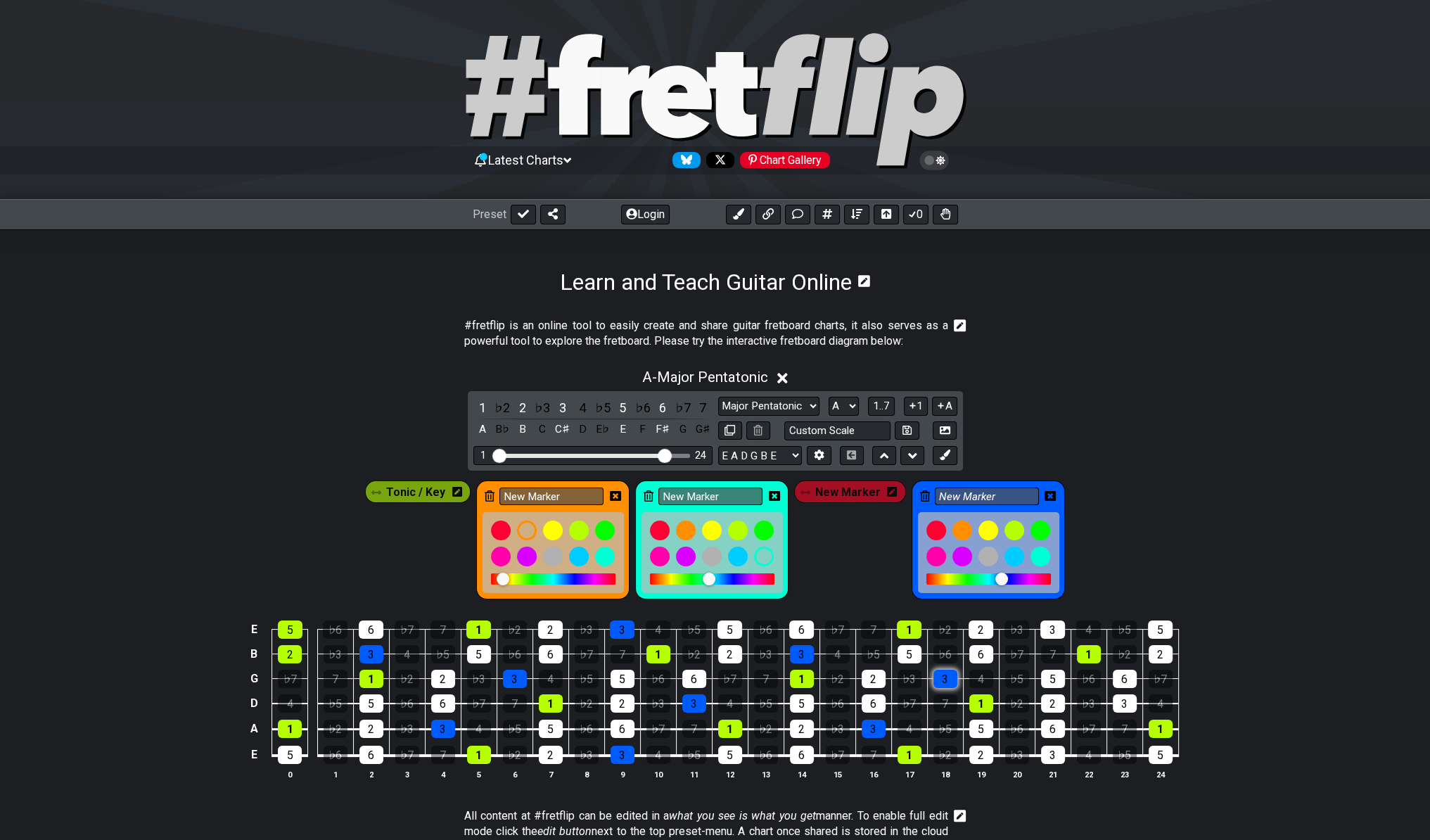
click at [942, 680] on div "3" at bounding box center [945, 679] width 24 height 19
click at [1051, 749] on div "3" at bounding box center [1052, 755] width 24 height 19
click at [1043, 621] on div "3" at bounding box center [1052, 630] width 24 height 19
click at [1117, 699] on div "3" at bounding box center [1124, 703] width 24 height 19
click at [842, 483] on span "New Marker" at bounding box center [847, 492] width 65 height 21
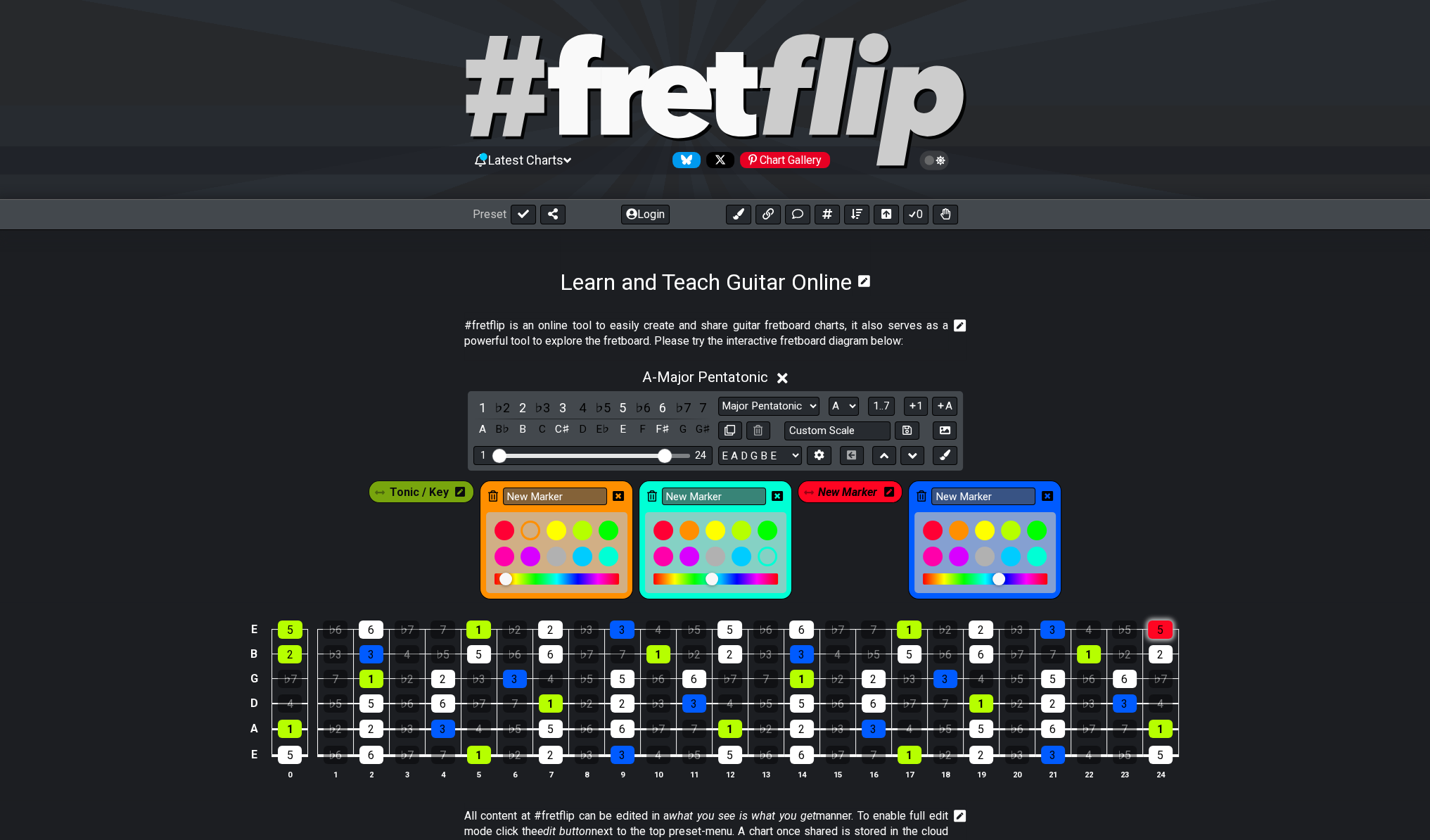
click at [1155, 633] on div "5" at bounding box center [1160, 630] width 24 height 19
click at [1050, 678] on div "5" at bounding box center [1052, 679] width 24 height 19
click at [1158, 755] on div "5" at bounding box center [1160, 755] width 24 height 19
click at [974, 731] on div "5" at bounding box center [981, 728] width 24 height 19
click at [911, 656] on div "5" at bounding box center [909, 654] width 24 height 19
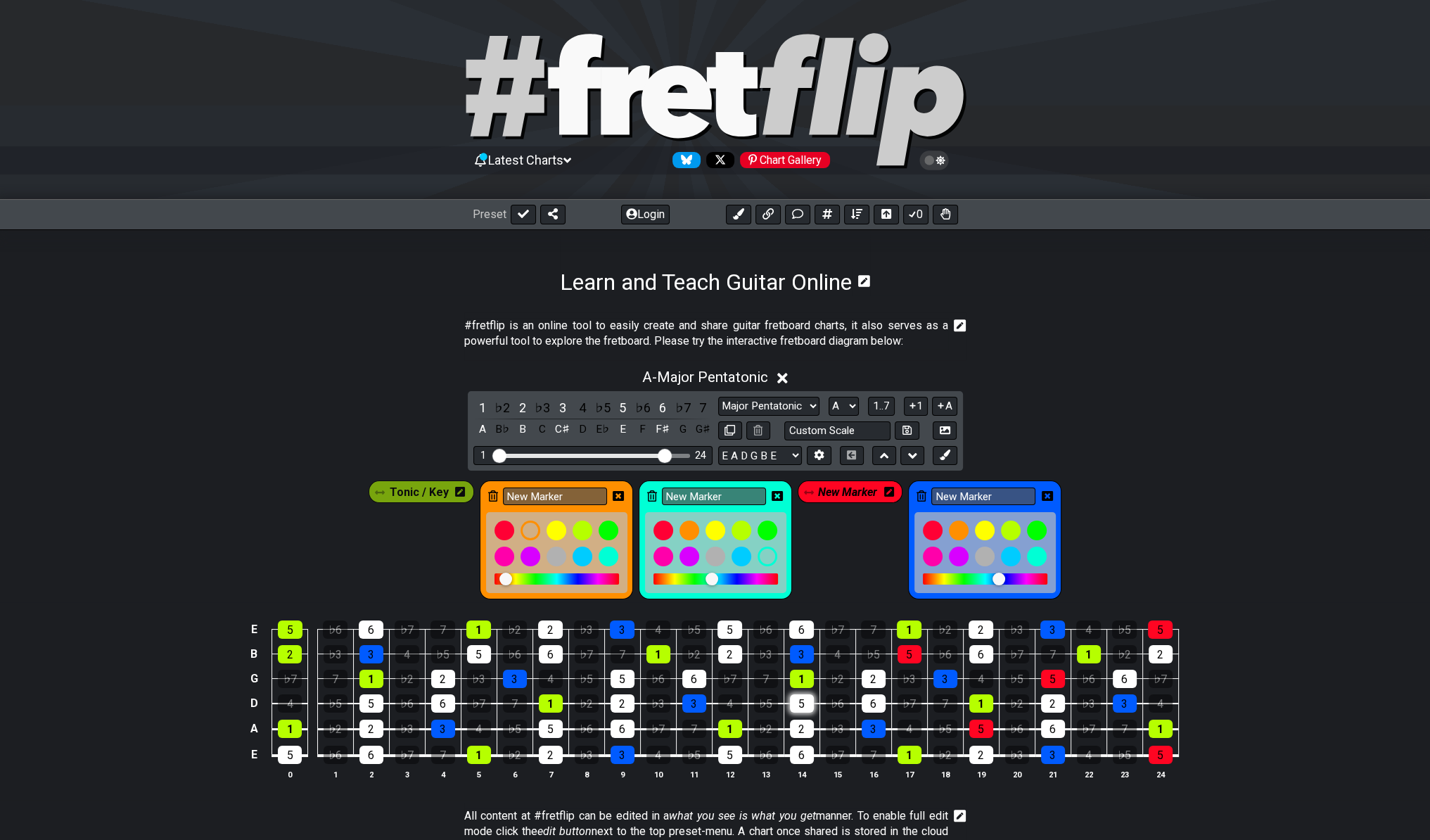
click at [805, 705] on div "5" at bounding box center [802, 703] width 24 height 19
click at [732, 628] on div "5" at bounding box center [729, 630] width 24 height 19
click at [739, 746] on div "5" at bounding box center [729, 755] width 24 height 19
click at [622, 675] on div "5" at bounding box center [622, 679] width 24 height 19
click at [545, 728] on div "5" at bounding box center [551, 728] width 24 height 19
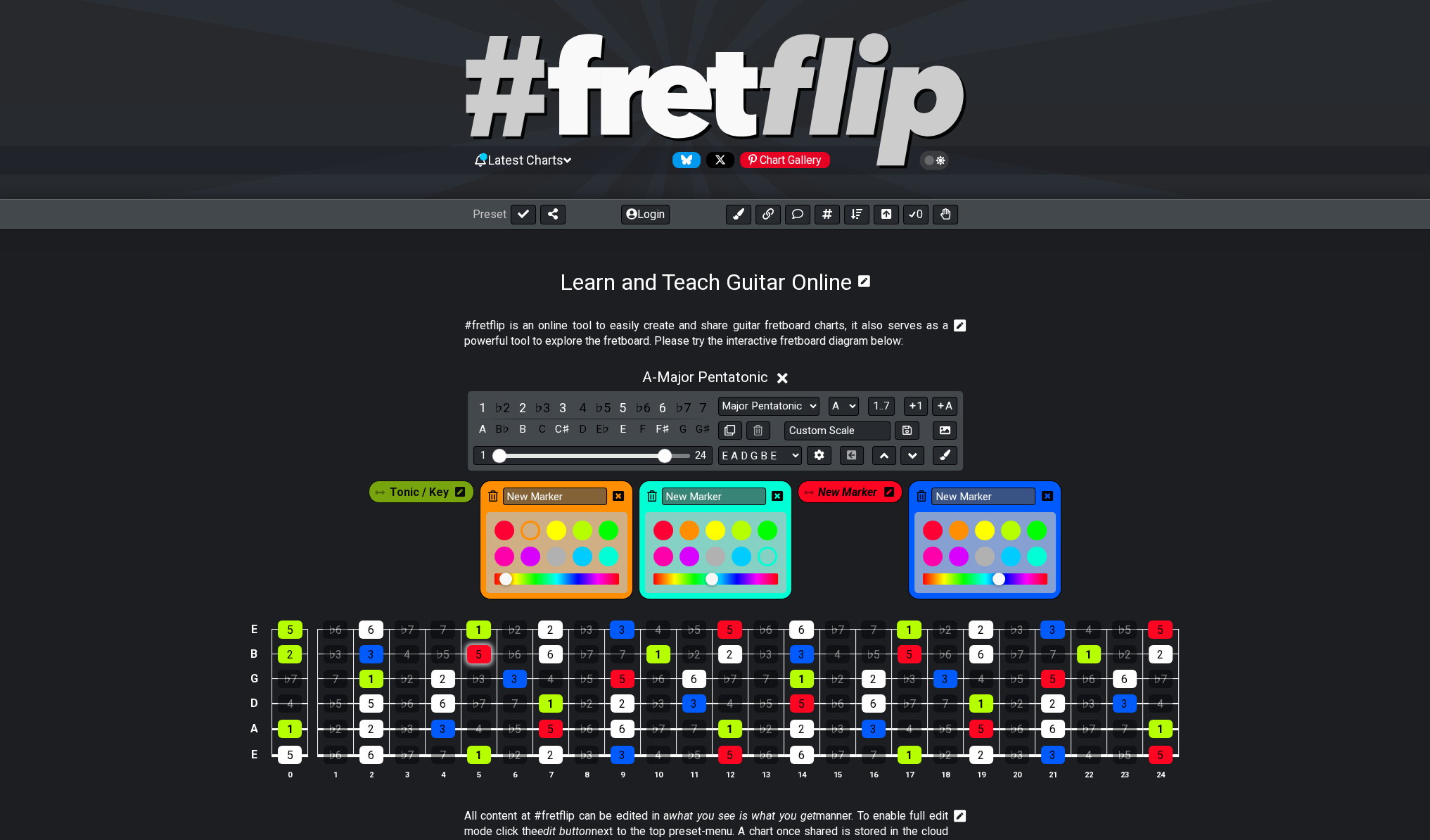
click at [476, 648] on div "5" at bounding box center [478, 654] width 24 height 19
click at [370, 694] on div "5" at bounding box center [371, 703] width 24 height 19
click at [302, 747] on div "5" at bounding box center [290, 755] width 24 height 19
click at [738, 508] on div "New Marker" at bounding box center [715, 540] width 153 height 119
click at [740, 484] on div "New Marker" at bounding box center [715, 540] width 153 height 119
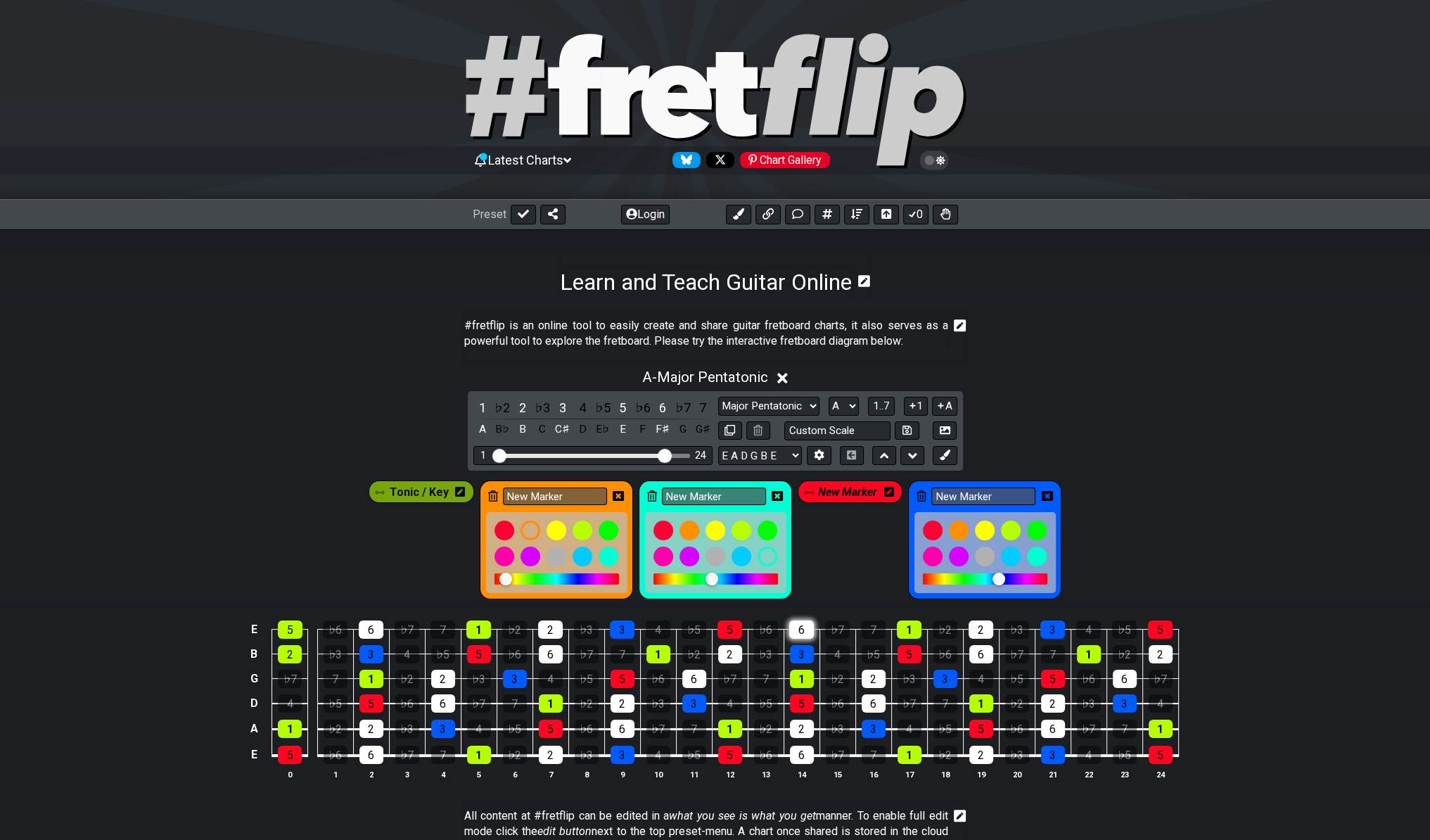
click at [807, 622] on div "6" at bounding box center [802, 630] width 24 height 19
click at [839, 485] on span "New Marker" at bounding box center [847, 492] width 59 height 21
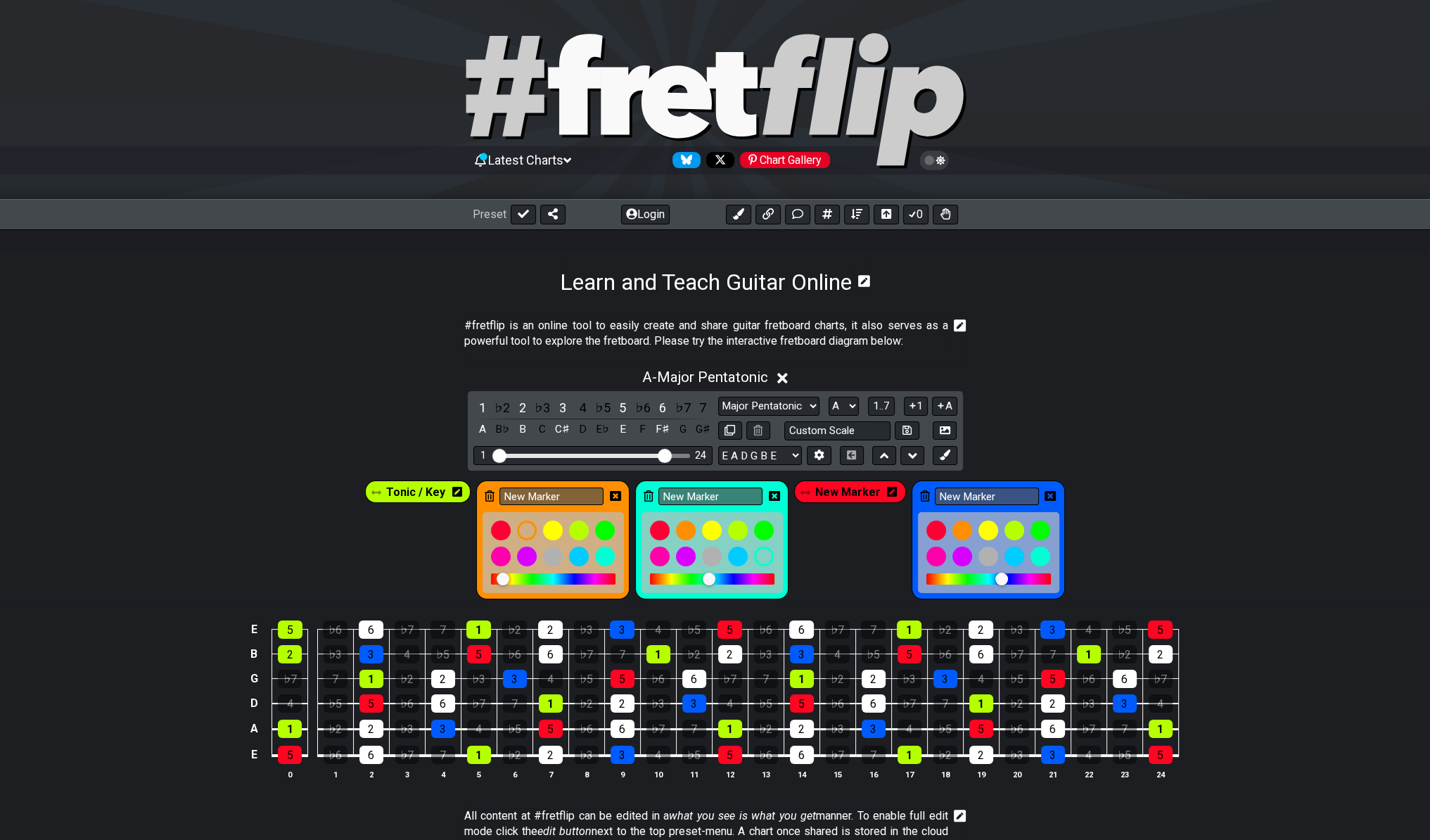
drag, startPoint x: 772, startPoint y: 480, endPoint x: 751, endPoint y: 480, distance: 21.0
click at [772, 480] on div "New Marker" at bounding box center [711, 540] width 153 height 119
click at [768, 550] on div at bounding box center [764, 555] width 24 height 24
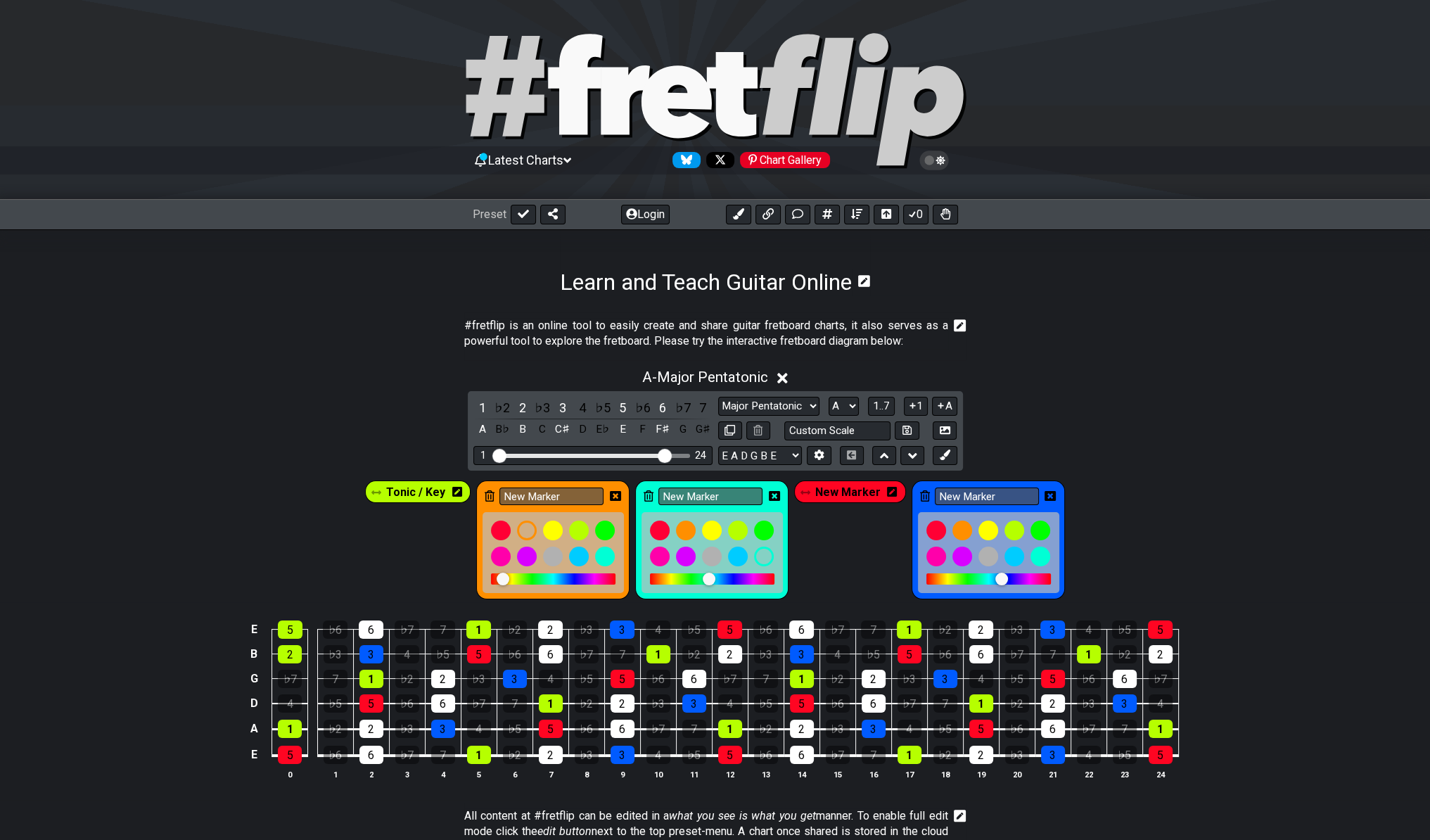
click at [684, 481] on div "New Marker" at bounding box center [711, 540] width 153 height 119
click at [684, 490] on input "New Marker" at bounding box center [711, 496] width 104 height 18
click at [651, 505] on div "New Marker" at bounding box center [711, 540] width 153 height 119
click at [691, 504] on div "New Marker" at bounding box center [711, 540] width 153 height 119
click at [526, 521] on div at bounding box center [526, 530] width 24 height 24
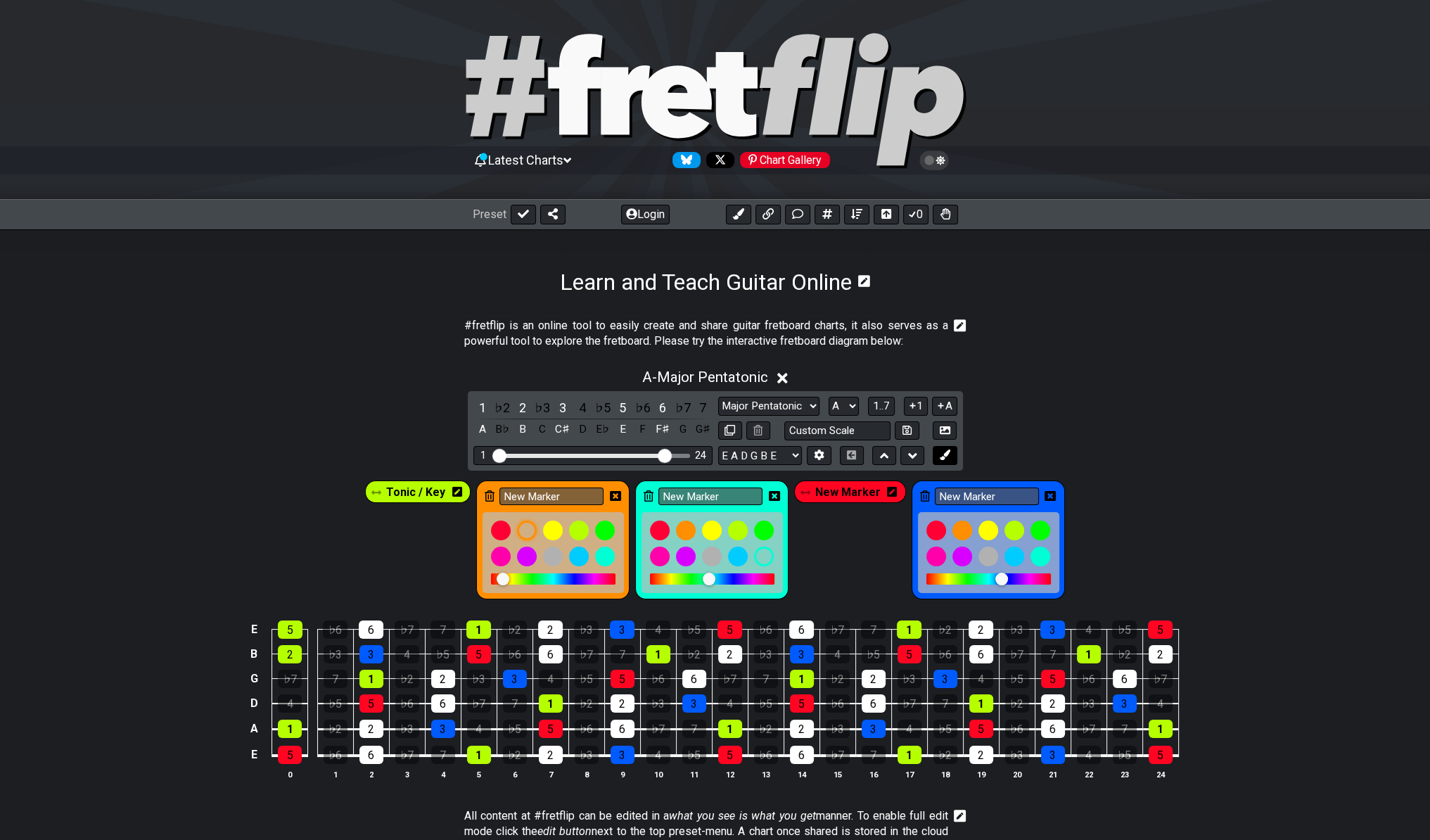
click at [948, 458] on button at bounding box center [944, 455] width 24 height 19
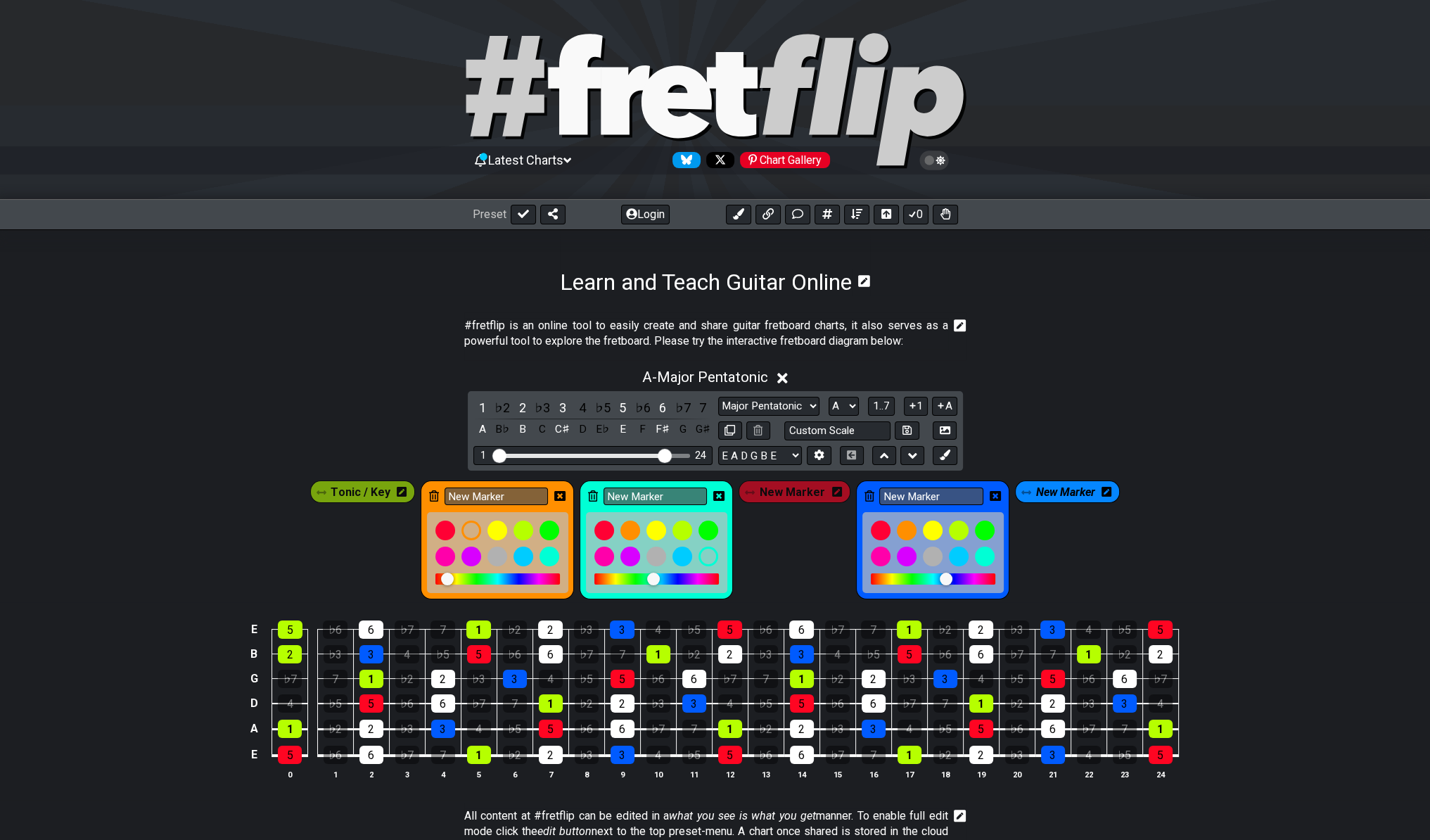
click at [528, 512] on div at bounding box center [498, 552] width 142 height 81
click at [370, 724] on div "2" at bounding box center [371, 728] width 24 height 19
click at [371, 726] on div "2" at bounding box center [371, 728] width 24 height 19
click at [528, 481] on div "New Marker" at bounding box center [497, 540] width 153 height 119
click at [527, 480] on div "New Marker" at bounding box center [497, 540] width 153 height 119
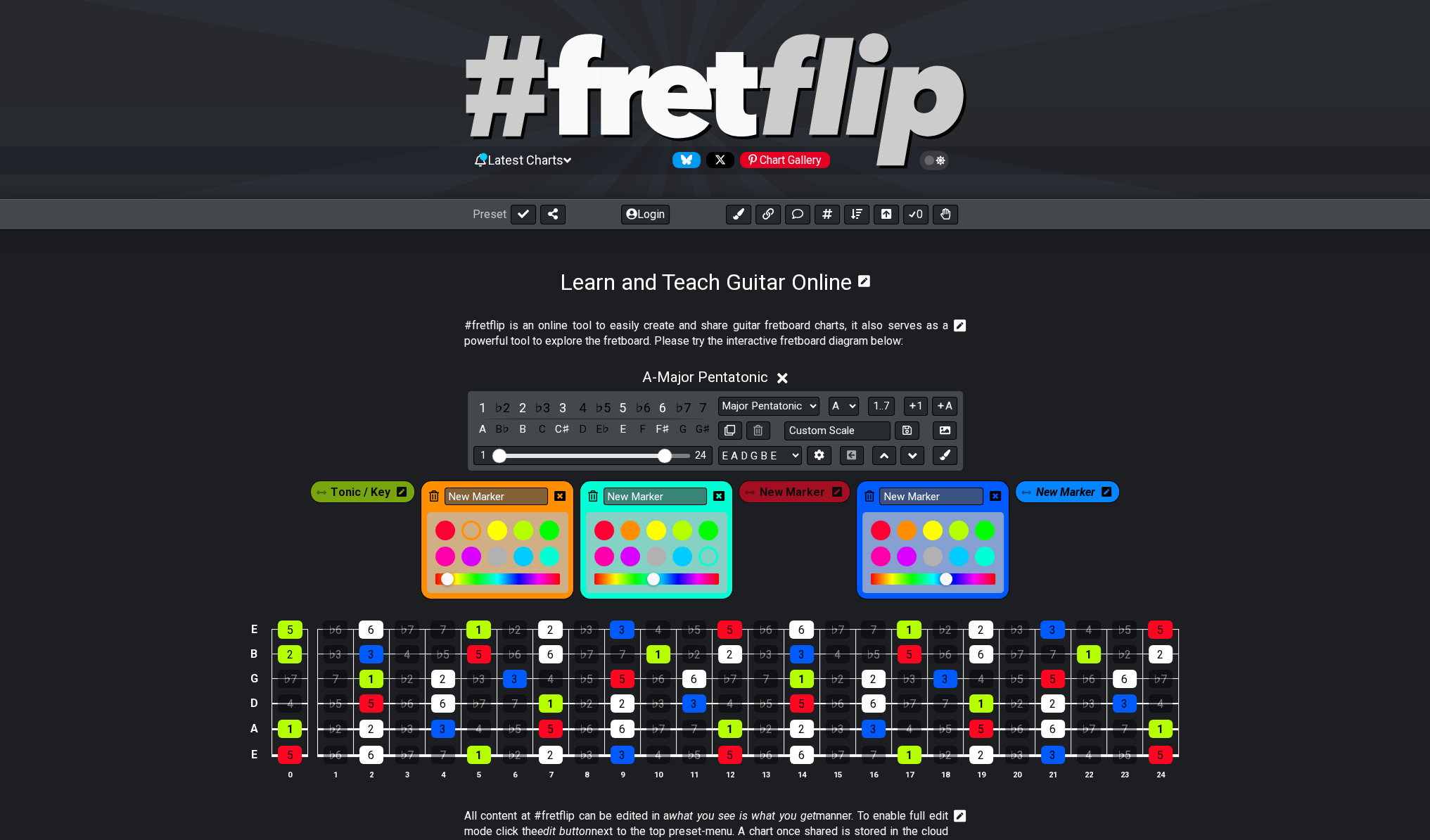
click at [557, 498] on icon at bounding box center [560, 496] width 11 height 10
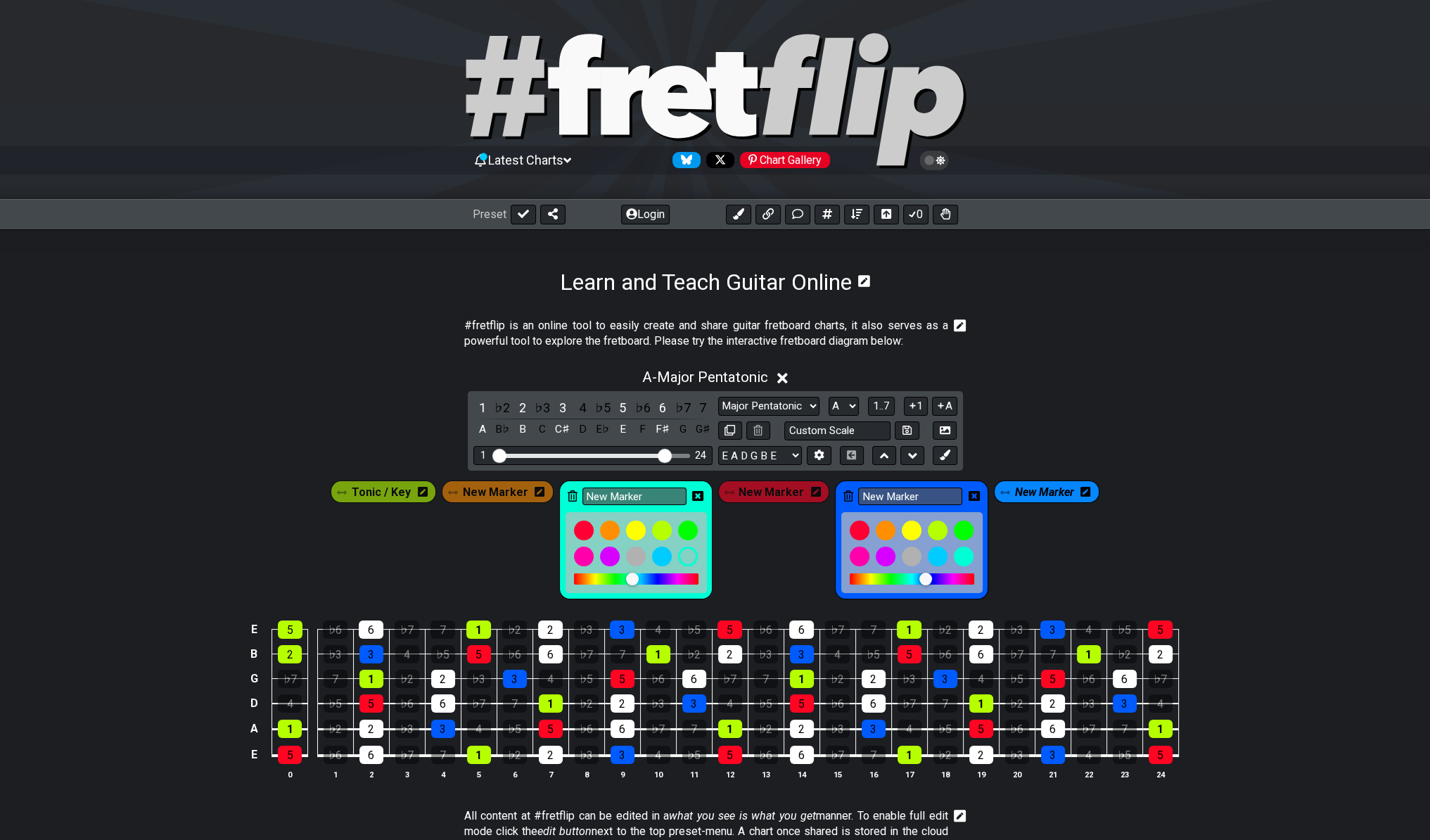
click at [1080, 497] on icon at bounding box center [1085, 492] width 10 height 21
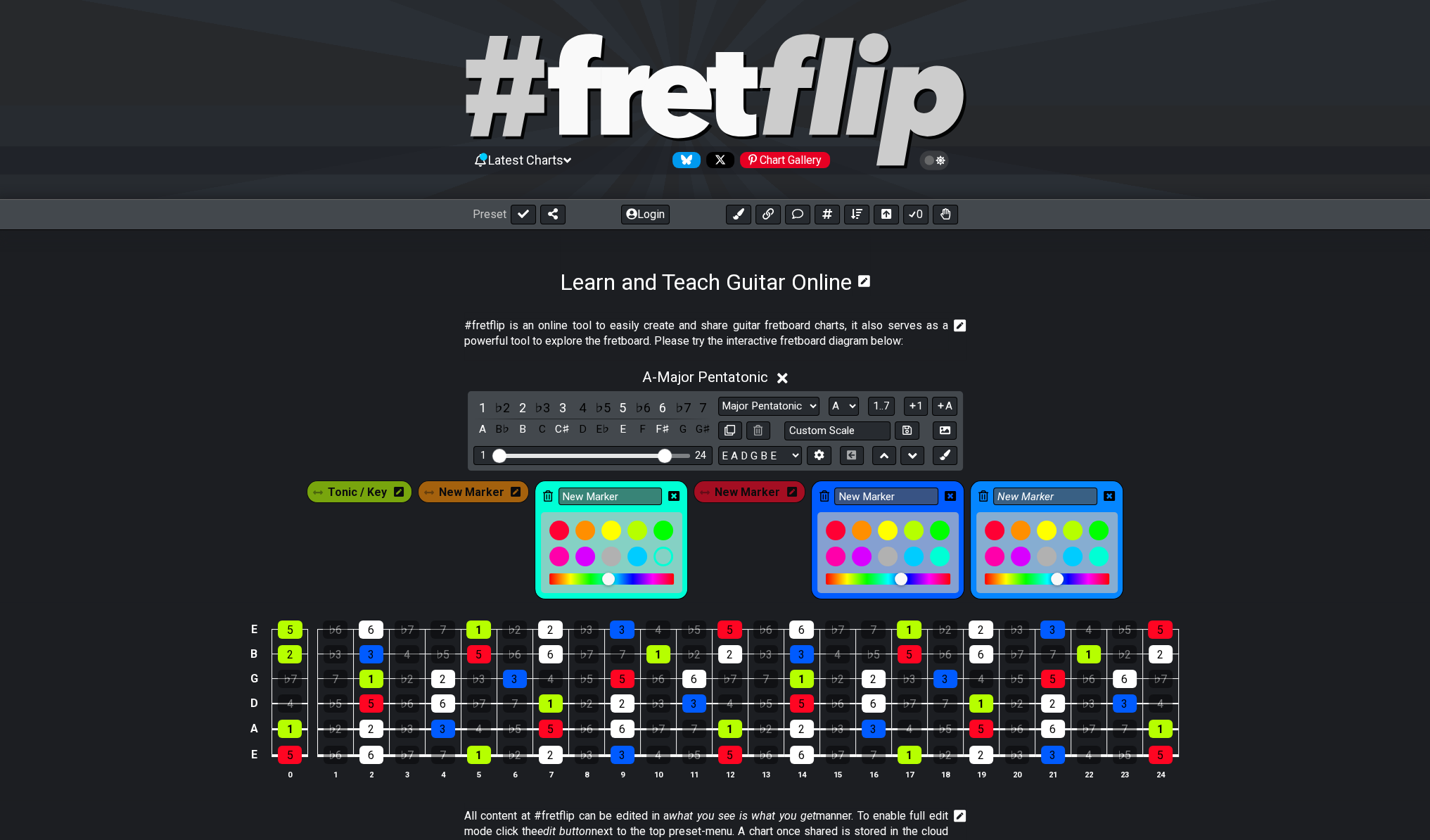
click at [978, 492] on icon at bounding box center [983, 496] width 10 height 11
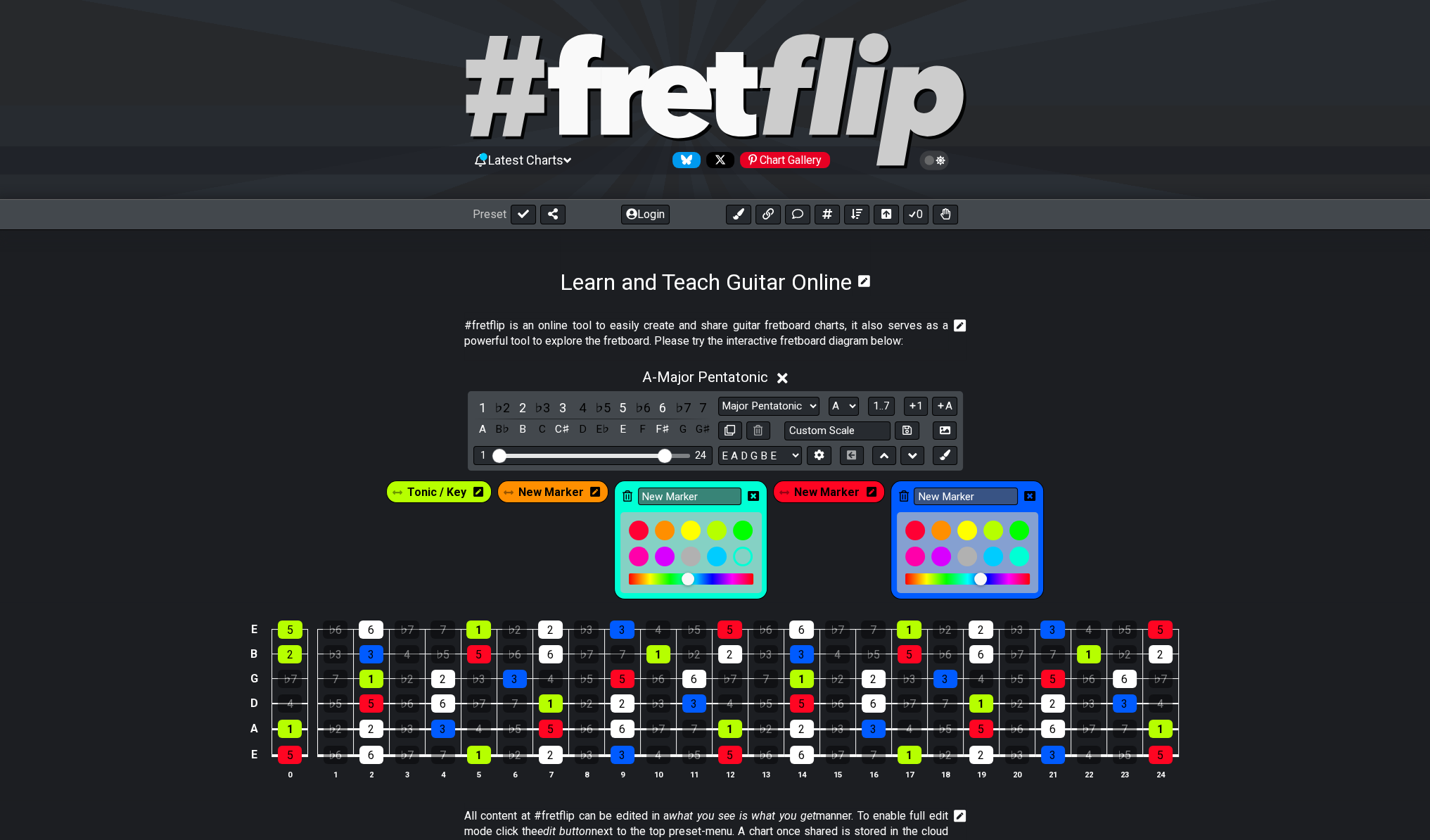
click at [754, 494] on icon at bounding box center [754, 496] width 11 height 10
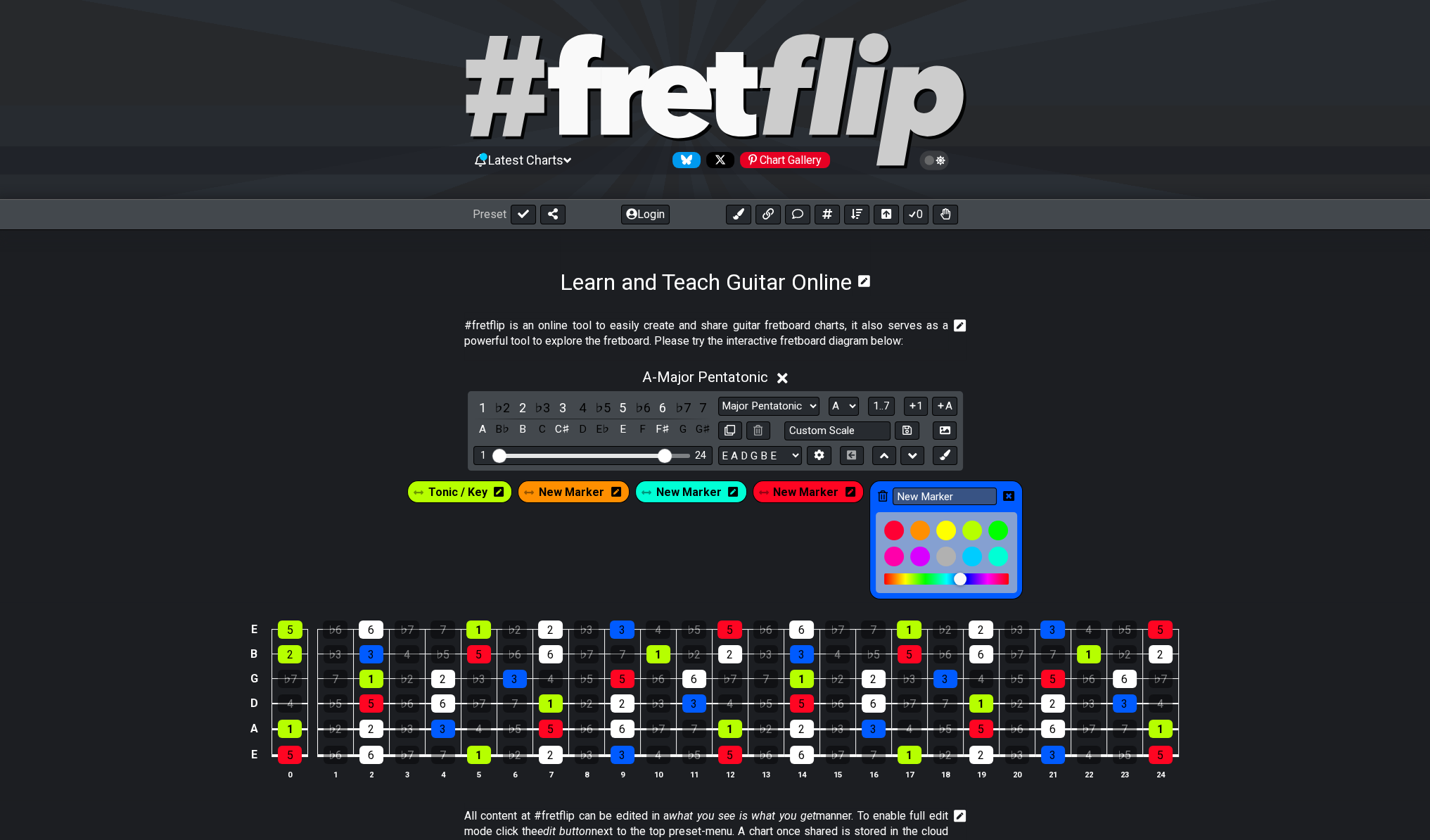
click at [556, 483] on span "New Marker" at bounding box center [571, 492] width 65 height 21
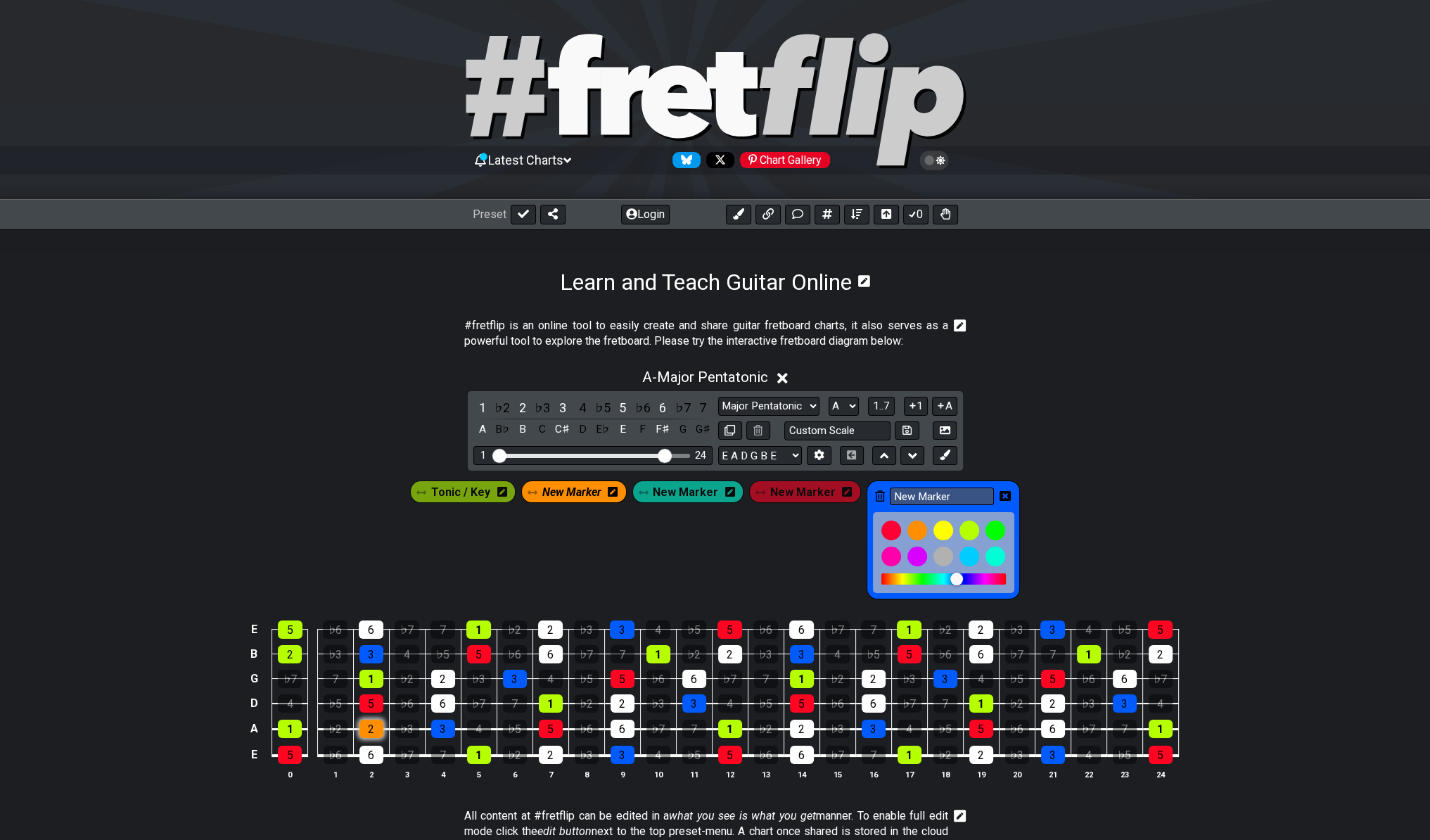
click at [368, 730] on div "2" at bounding box center [371, 728] width 24 height 19
click at [445, 671] on div "2" at bounding box center [443, 679] width 24 height 19
click at [555, 627] on div "2" at bounding box center [551, 630] width 24 height 19
click at [623, 697] on div "2" at bounding box center [622, 703] width 24 height 19
click at [551, 751] on div "2" at bounding box center [551, 755] width 24 height 19
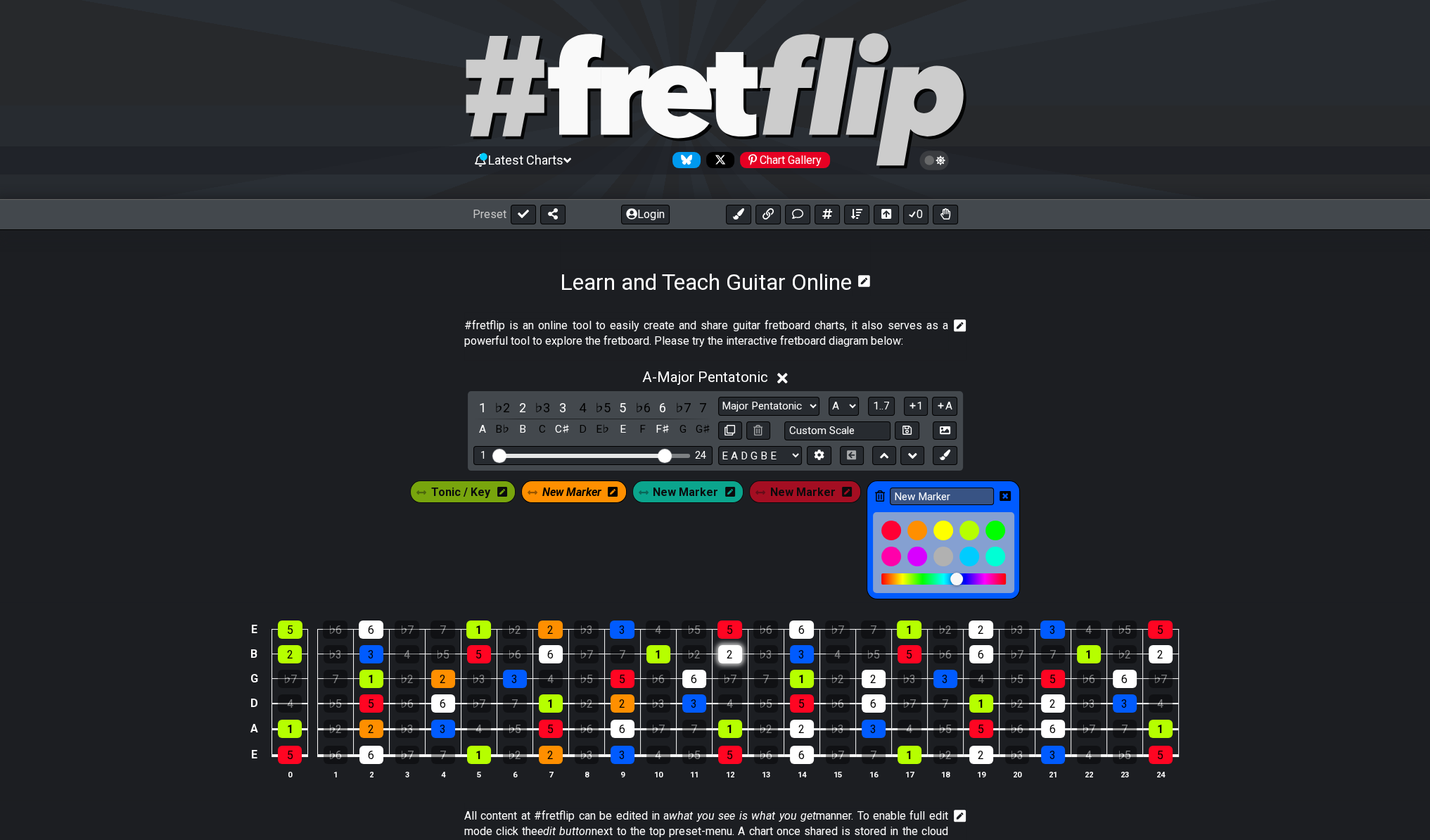
click at [733, 650] on div "2" at bounding box center [729, 654] width 24 height 19
click at [807, 726] on div "2" at bounding box center [802, 728] width 24 height 19
click at [874, 671] on div "2" at bounding box center [873, 679] width 24 height 19
click at [973, 623] on div "2" at bounding box center [981, 630] width 24 height 19
click at [983, 751] on div "2" at bounding box center [981, 755] width 24 height 19
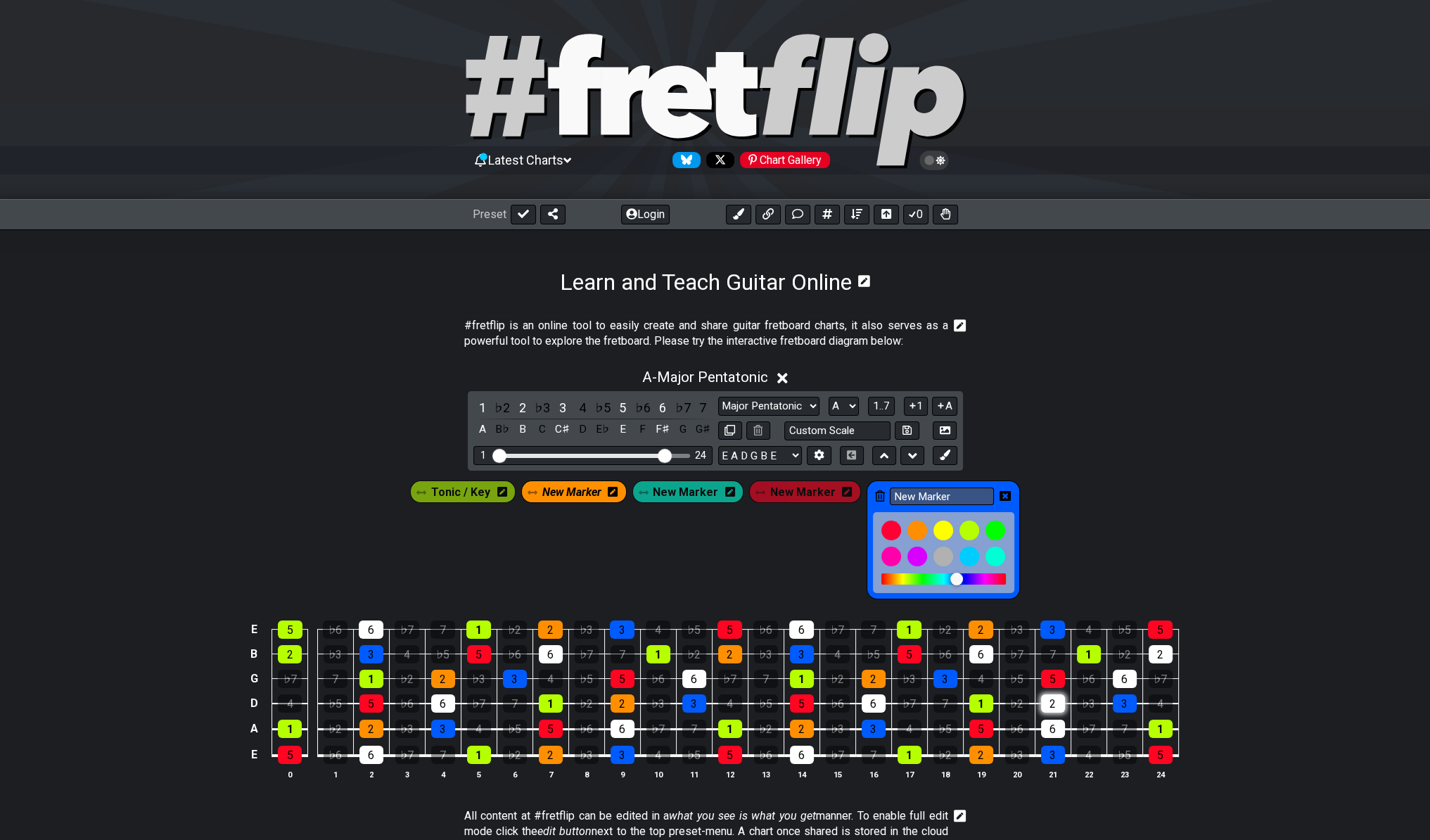
click at [1047, 705] on div "2" at bounding box center [1052, 703] width 24 height 19
click at [1155, 646] on div "2" at bounding box center [1160, 654] width 24 height 19
click at [710, 485] on span "New Marker" at bounding box center [685, 492] width 65 height 21
click at [382, 621] on div "6" at bounding box center [371, 630] width 24 height 19
click at [445, 697] on div "6" at bounding box center [443, 703] width 24 height 19
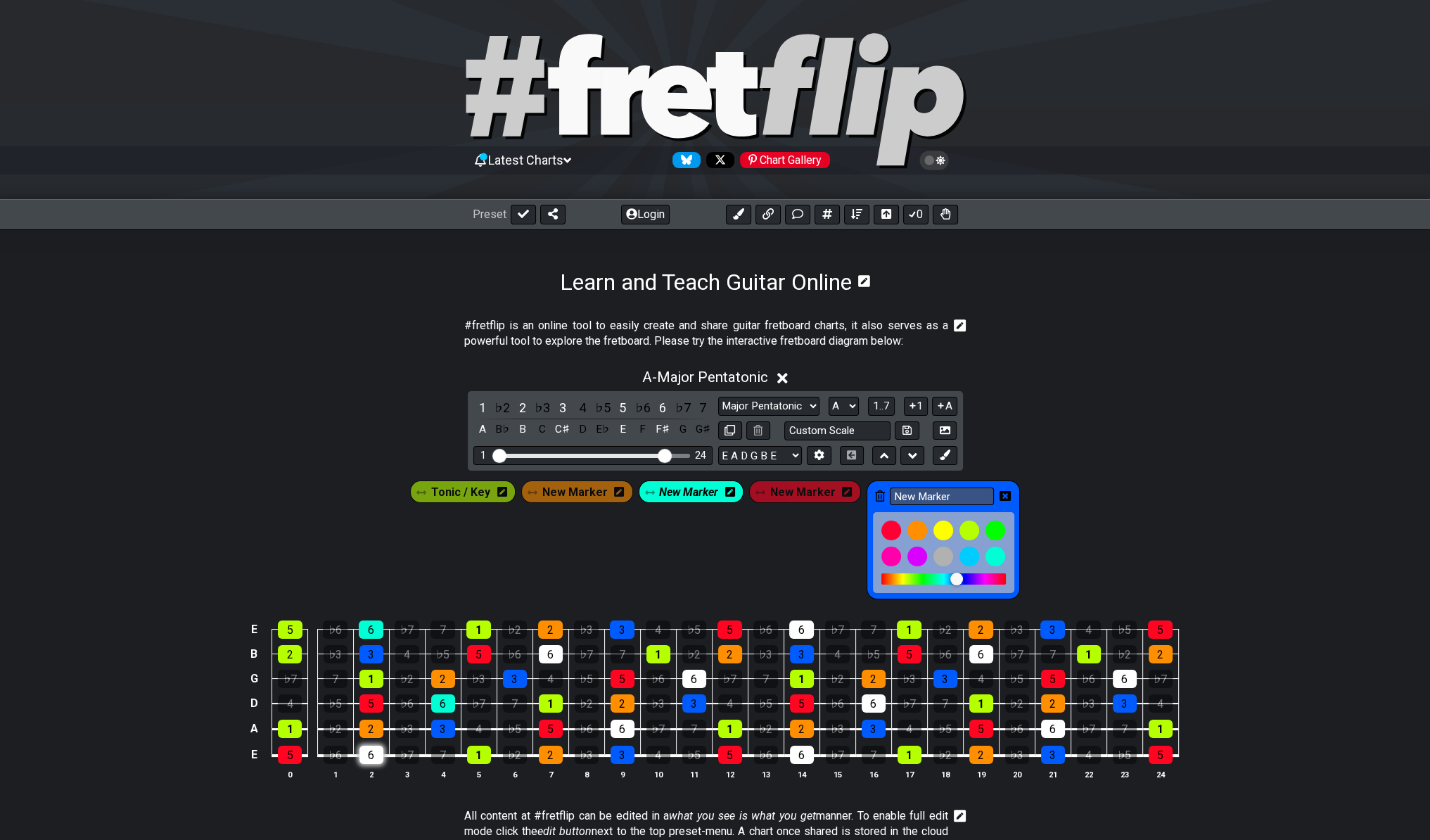
click at [368, 751] on div "6" at bounding box center [371, 755] width 24 height 19
click at [560, 645] on div "6" at bounding box center [551, 654] width 24 height 19
click at [629, 726] on div "6" at bounding box center [622, 728] width 24 height 19
click at [702, 664] on td "6" at bounding box center [694, 666] width 36 height 24
click at [695, 677] on div "6" at bounding box center [694, 679] width 24 height 19
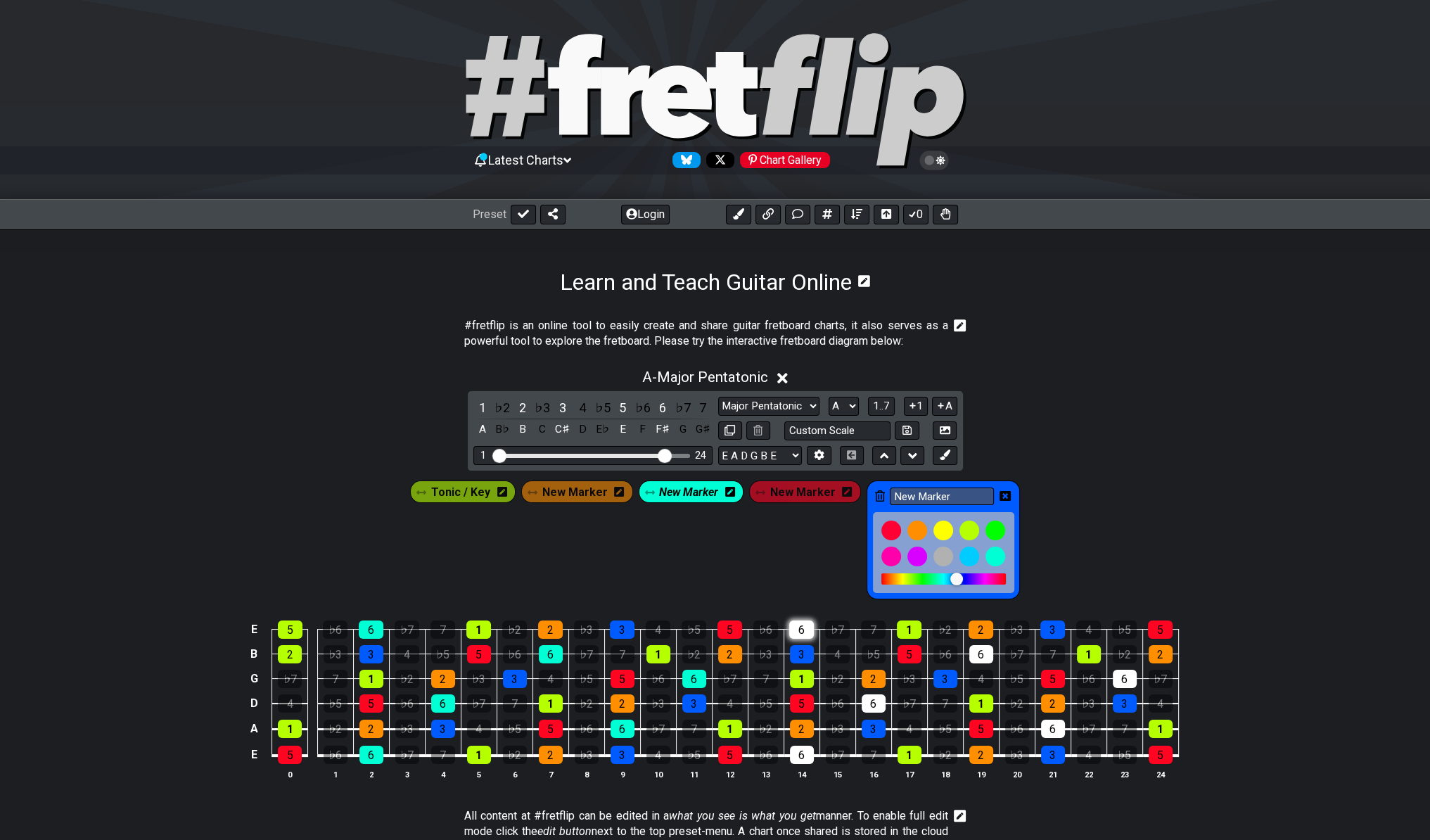
click at [810, 623] on div "6" at bounding box center [802, 630] width 24 height 19
click at [803, 748] on div "6" at bounding box center [802, 755] width 24 height 19
click at [876, 705] on div "6" at bounding box center [873, 703] width 24 height 19
click at [974, 649] on div "6" at bounding box center [981, 654] width 24 height 19
click at [1046, 721] on div "6" at bounding box center [1052, 728] width 24 height 19
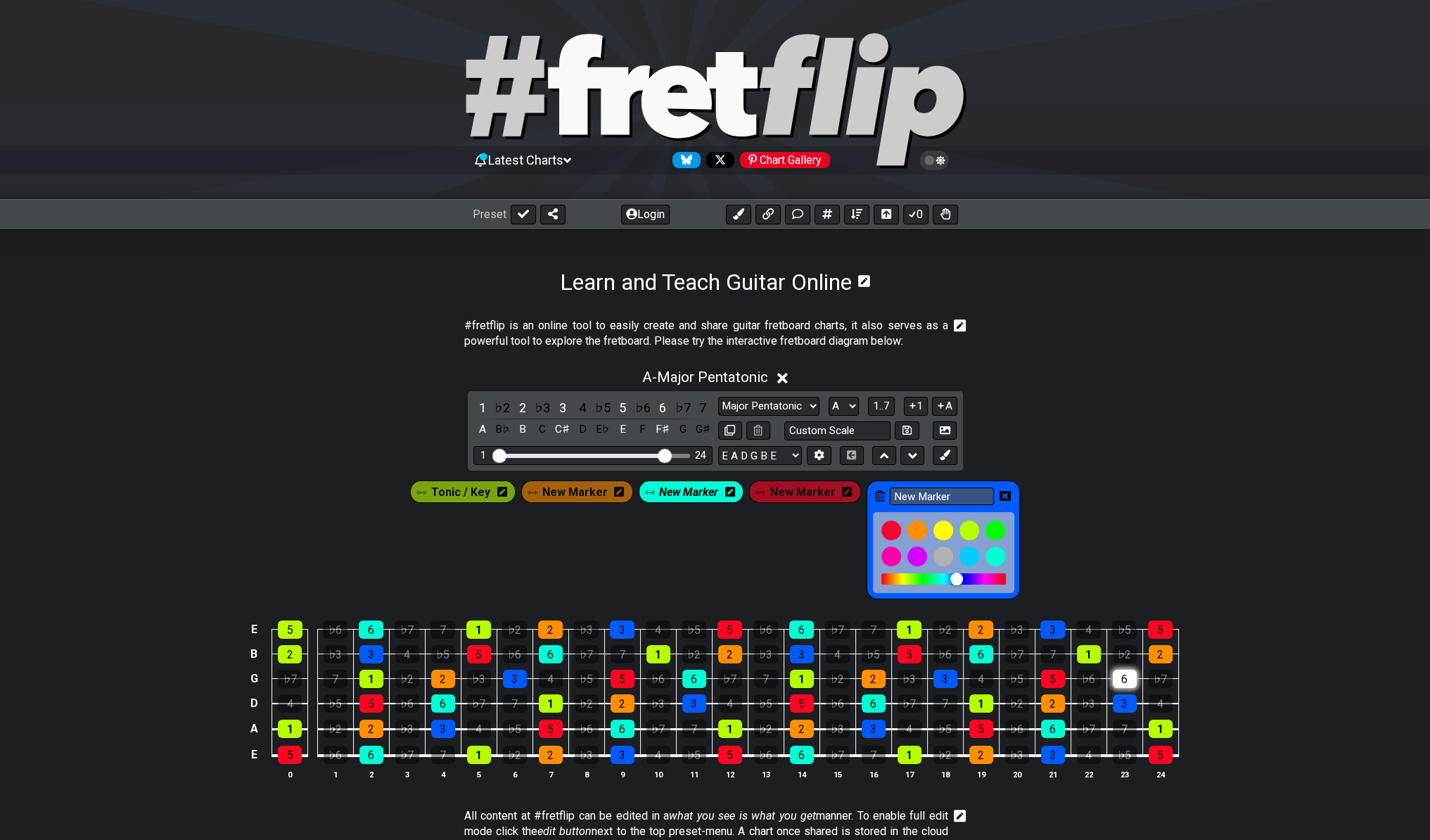
click at [1125, 680] on div "6" at bounding box center [1124, 679] width 24 height 19
click at [1002, 499] on icon at bounding box center [1005, 497] width 11 height 21
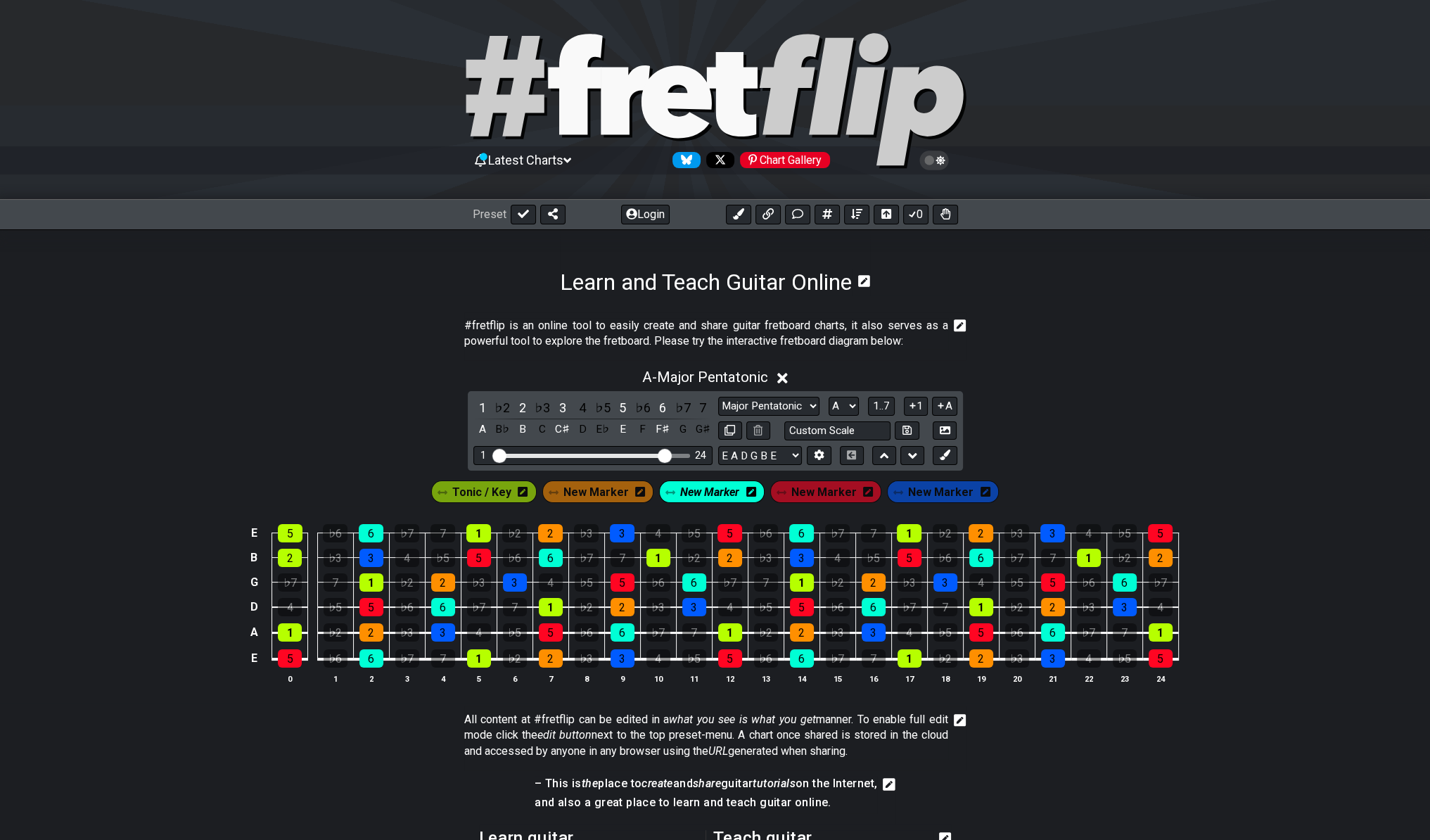
drag, startPoint x: 590, startPoint y: 483, endPoint x: 588, endPoint y: 476, distance: 7.3
click at [590, 482] on span "New Marker" at bounding box center [595, 492] width 65 height 21
click at [297, 556] on div "2" at bounding box center [290, 558] width 24 height 19
click at [838, 490] on span "New Marker" at bounding box center [824, 492] width 65 height 21
click at [288, 536] on div "5" at bounding box center [290, 533] width 24 height 19
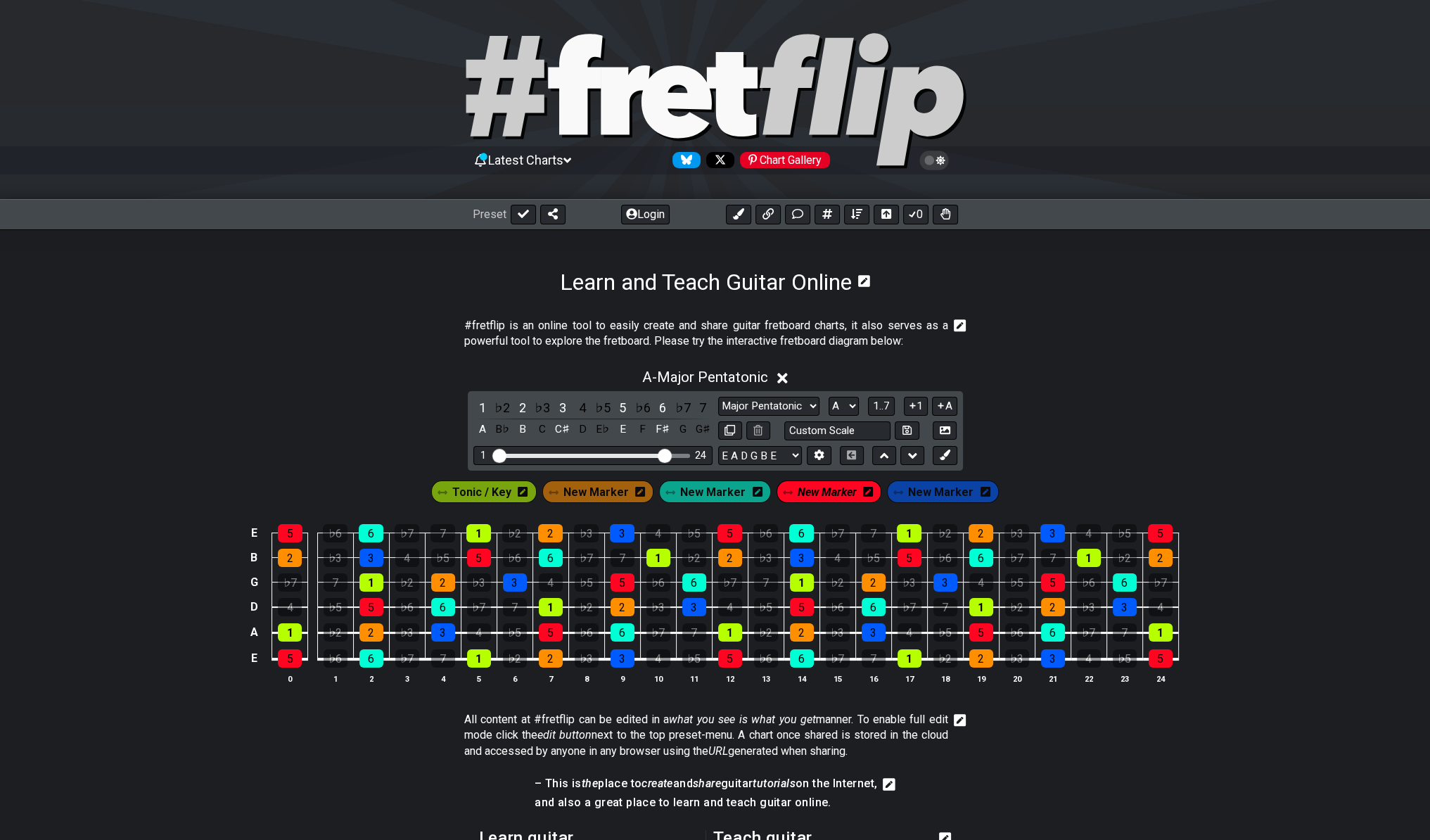
click at [197, 357] on section "#fretflip is an online tool to easily create and share guitar fretboard charts,…" at bounding box center [715, 337] width 1430 height 49
click at [1181, 349] on section "#fretflip is an online tool to easily create and share guitar fretboard charts,…" at bounding box center [715, 337] width 1430 height 49
